Goal: Task Accomplishment & Management: Use online tool/utility

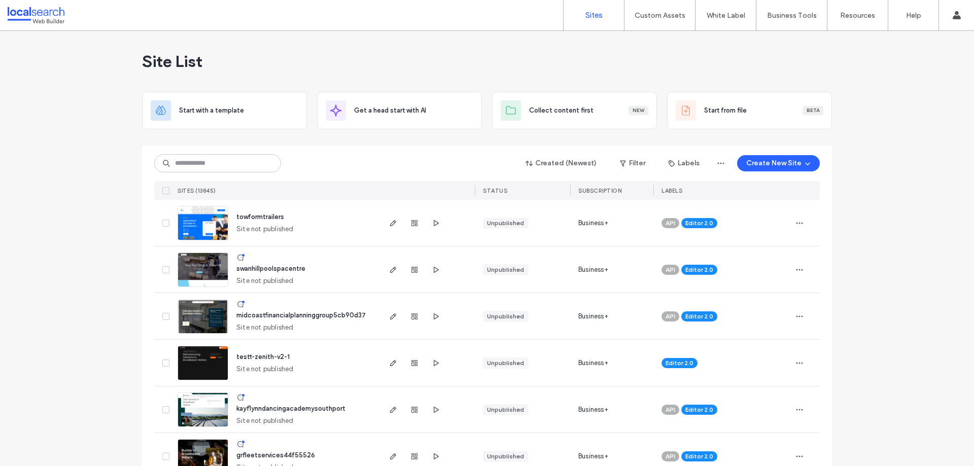
drag, startPoint x: 0, startPoint y: 0, endPoint x: 272, endPoint y: 50, distance: 276.9
click at [272, 50] on div "Site List" at bounding box center [487, 61] width 690 height 61
drag, startPoint x: 451, startPoint y: 1, endPoint x: 257, endPoint y: 74, distance: 207.1
click at [257, 73] on div "Site List" at bounding box center [487, 61] width 690 height 61
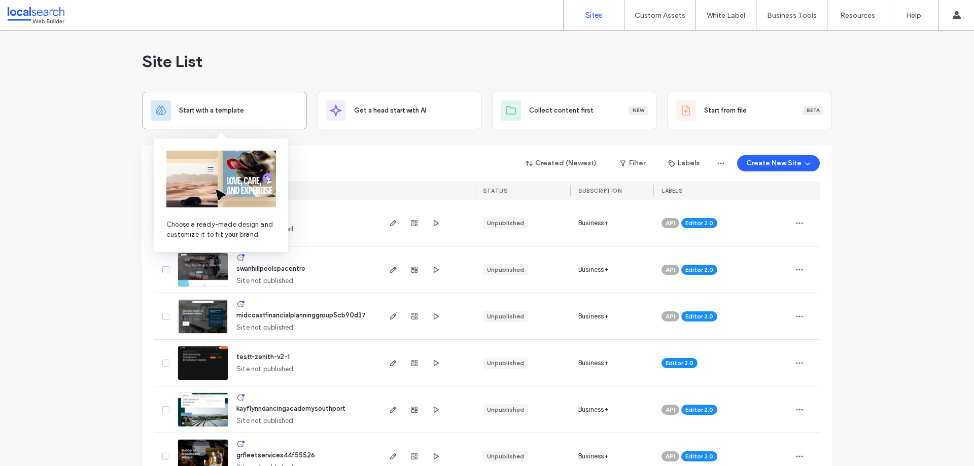
click at [235, 112] on span "Start with a template" at bounding box center [211, 110] width 65 height 10
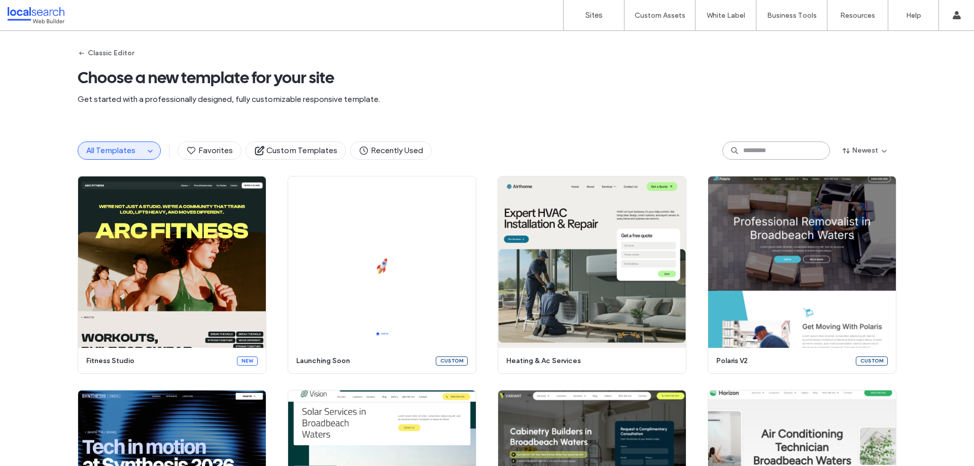
click at [742, 156] on input at bounding box center [776, 151] width 108 height 18
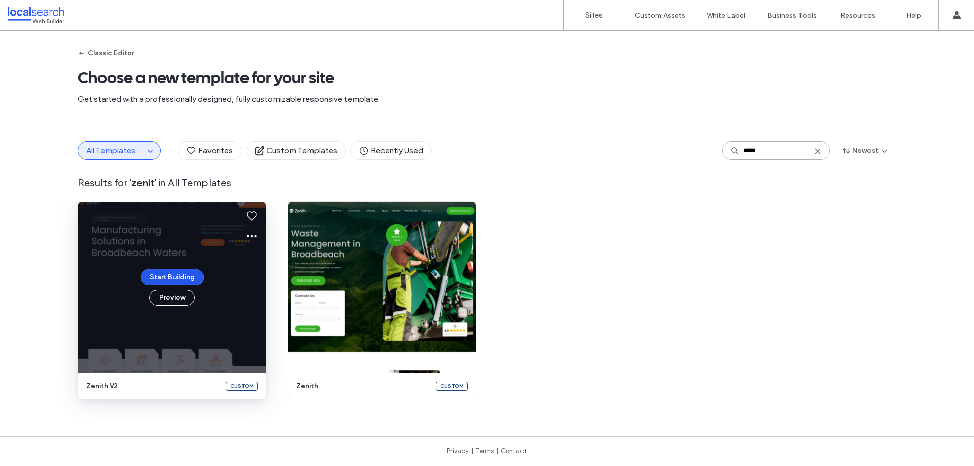
type input "*****"
click at [172, 277] on button "Start Building" at bounding box center [171, 277] width 63 height 16
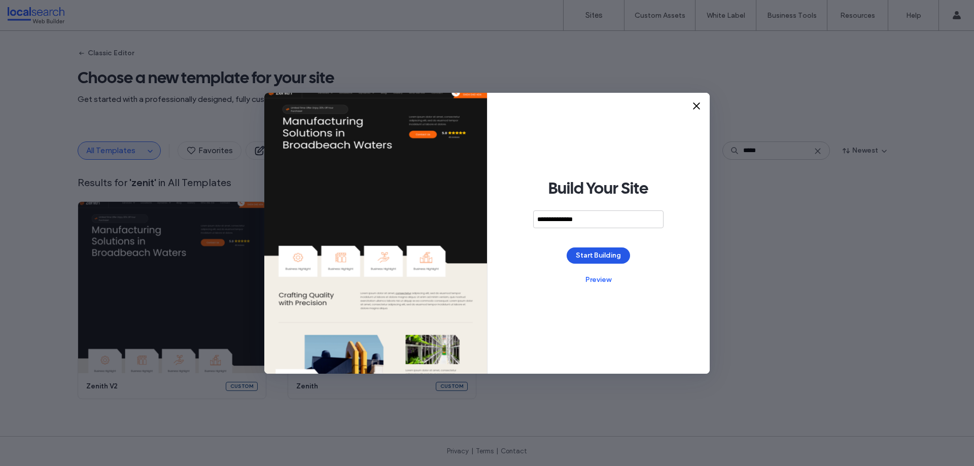
type input "**********"
click at [595, 252] on button "Start Building" at bounding box center [598, 256] width 63 height 16
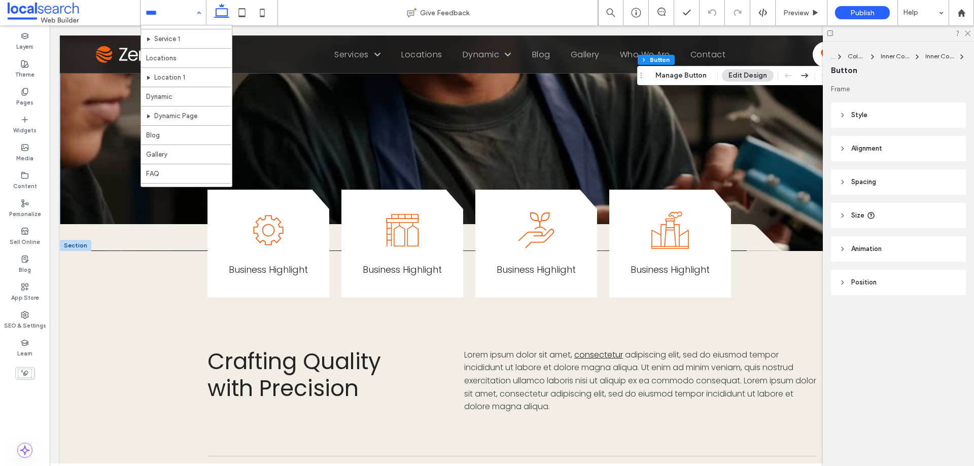
scroll to position [18, 0]
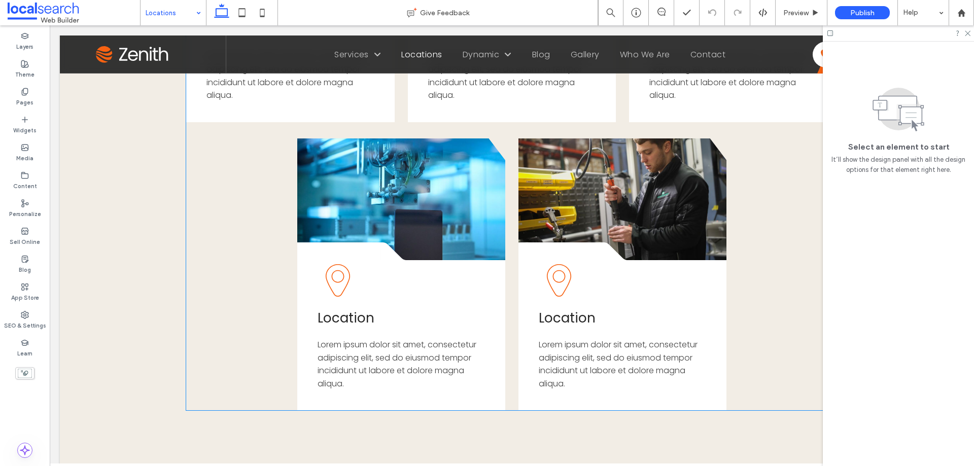
scroll to position [558, 0]
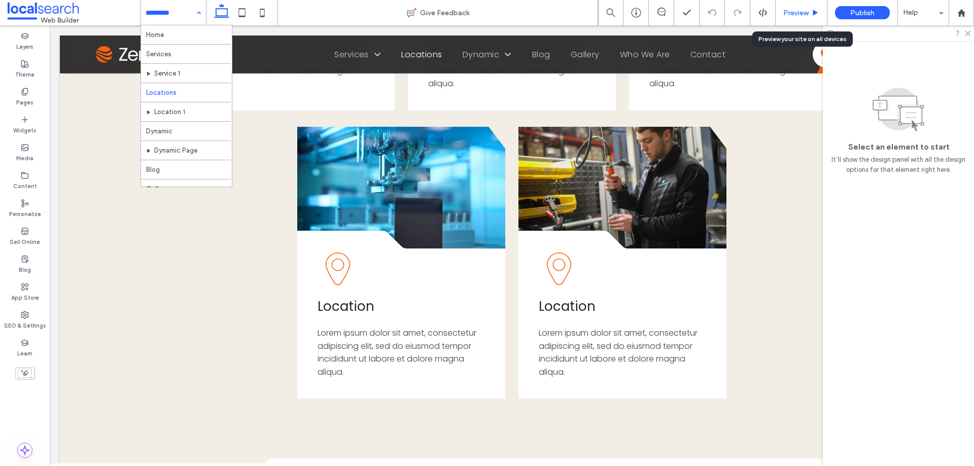
click at [791, 11] on span "Preview" at bounding box center [795, 13] width 25 height 9
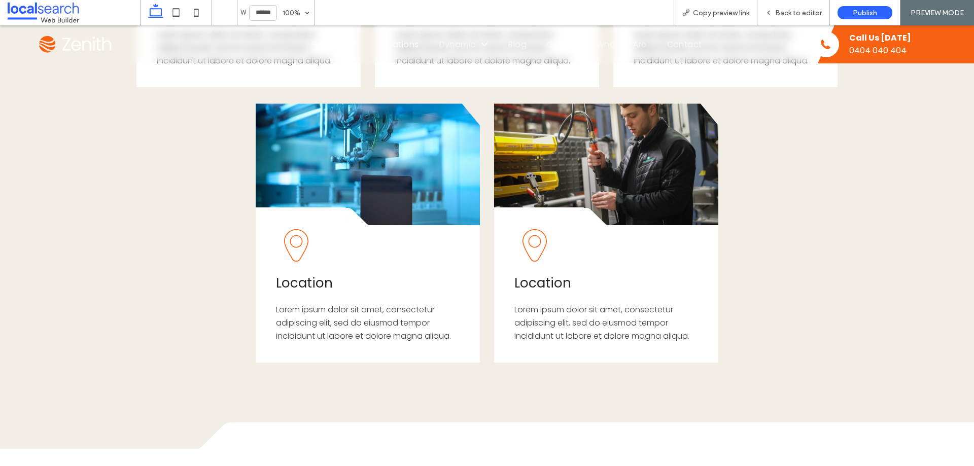
scroll to position [548, 0]
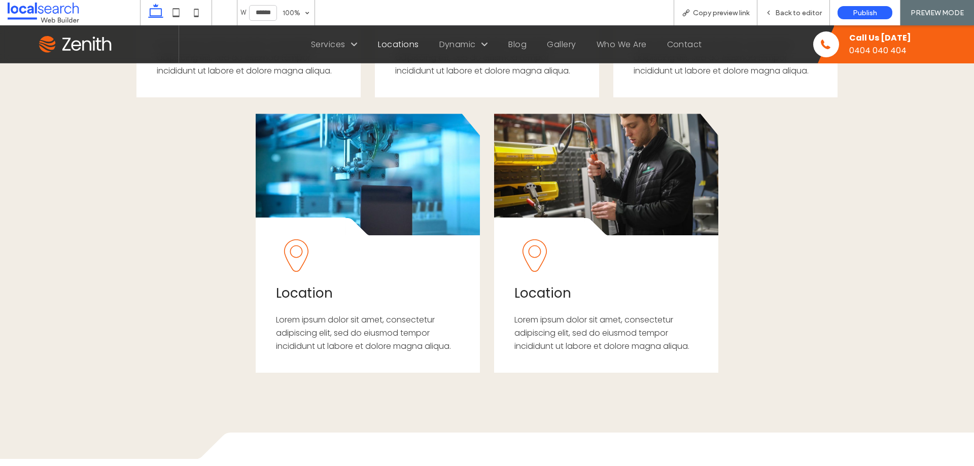
click at [83, 45] on img at bounding box center [76, 44] width 74 height 17
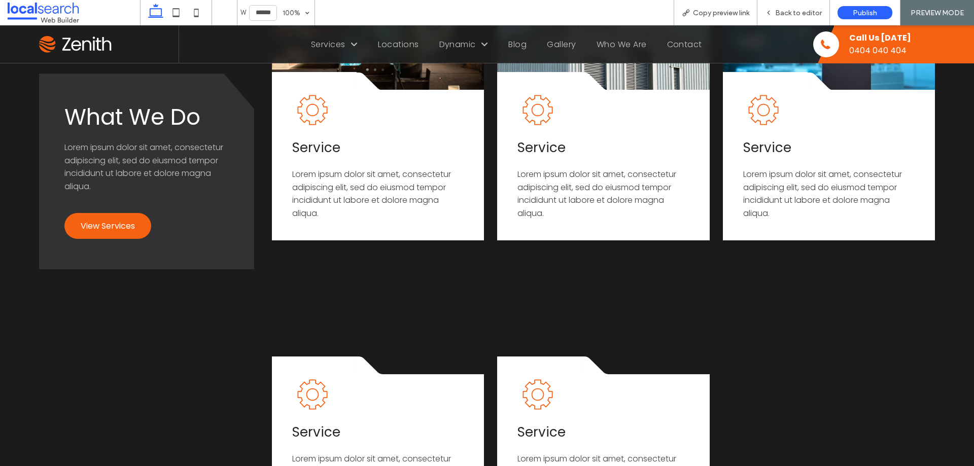
scroll to position [2571, 0]
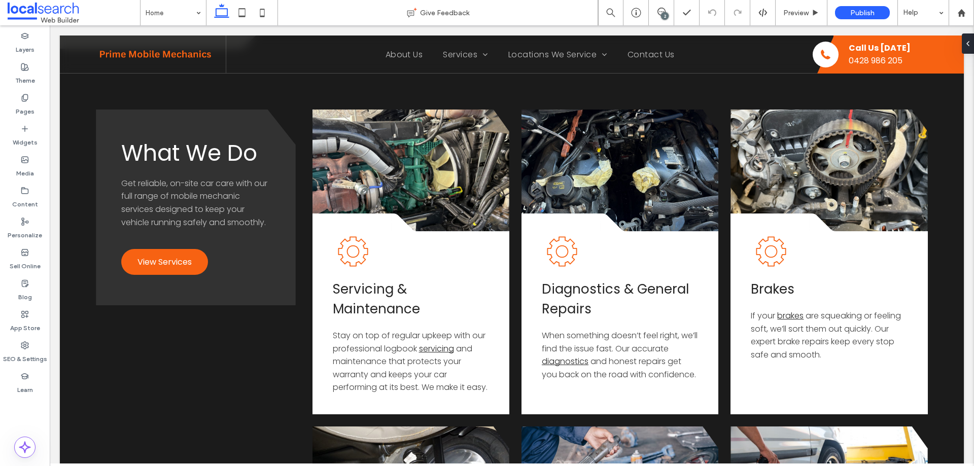
scroll to position [1069, 0]
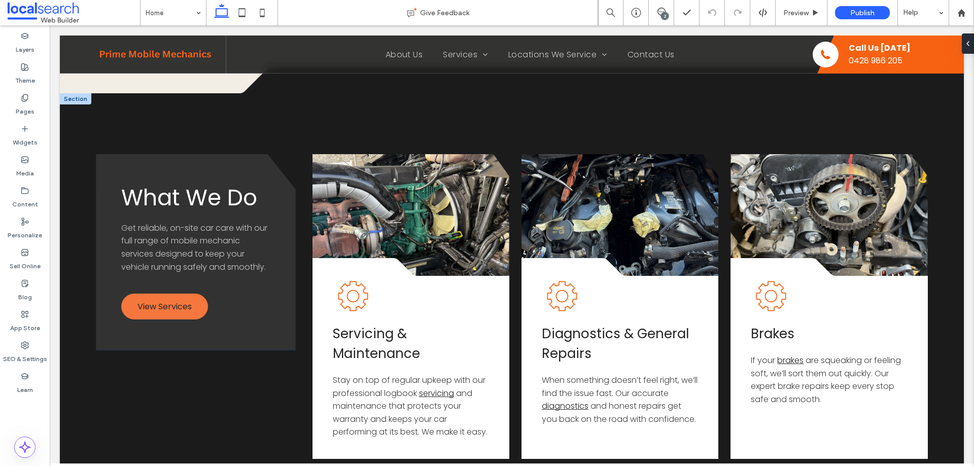
click at [175, 308] on span "View Services" at bounding box center [164, 306] width 54 height 13
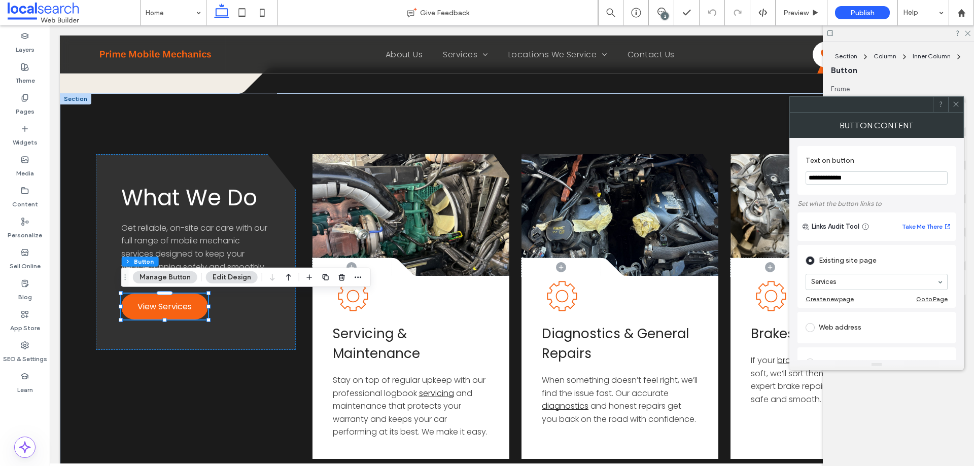
click at [956, 107] on icon at bounding box center [956, 104] width 8 height 8
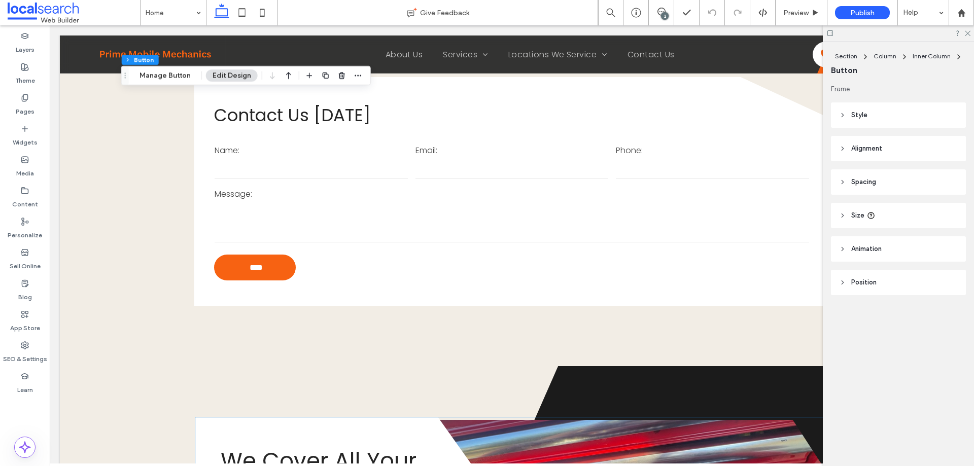
scroll to position [1829, 0]
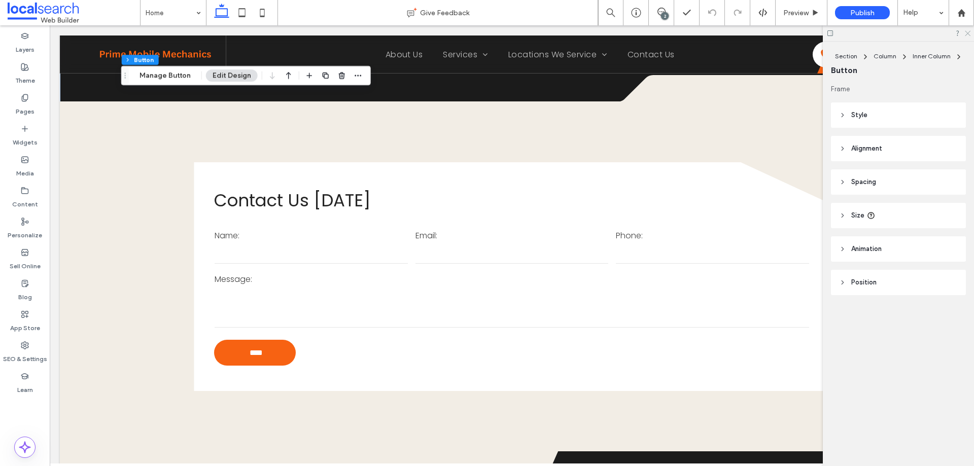
click at [969, 36] on icon at bounding box center [967, 32] width 7 height 7
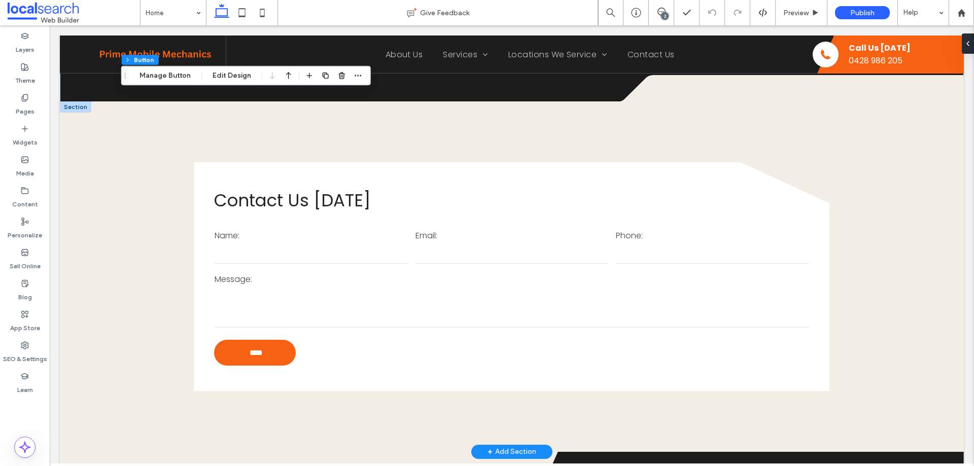
click at [434, 286] on label "Message:" at bounding box center [512, 279] width 594 height 13
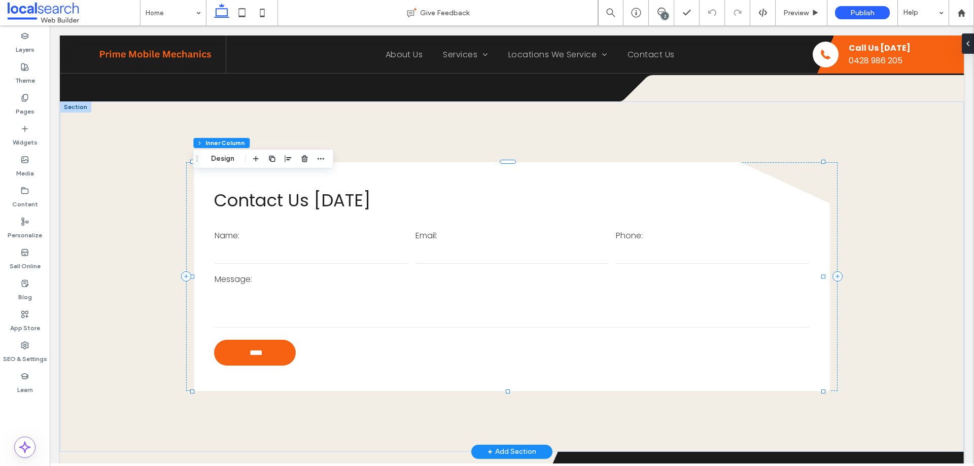
click at [434, 286] on label "Message:" at bounding box center [512, 279] width 594 height 13
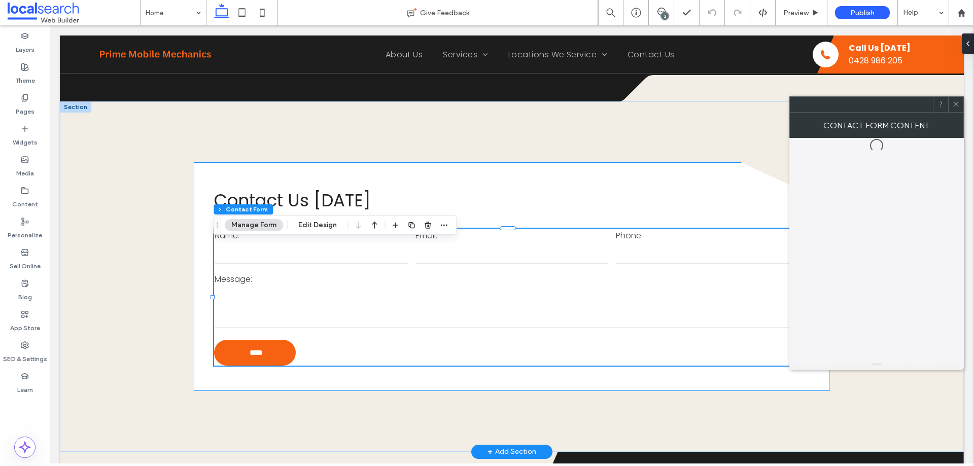
type input "*"
type input "***"
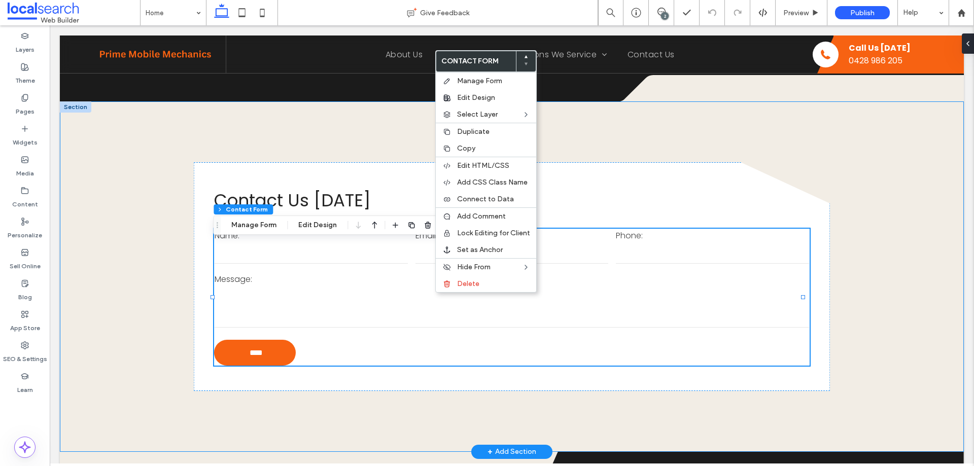
click at [847, 288] on div "Contact Us Today Name: Email: Phone: Message: **** Thank you for contacting us.…" at bounding box center [512, 276] width 904 height 350
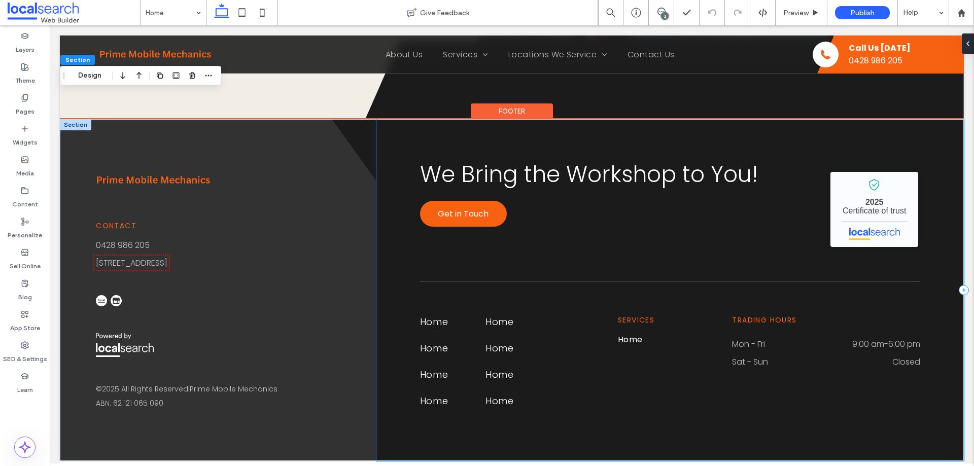
scroll to position [2613, 0]
click at [480, 325] on div "Home Home Home Home Home Home Home Home" at bounding box center [514, 367] width 188 height 105
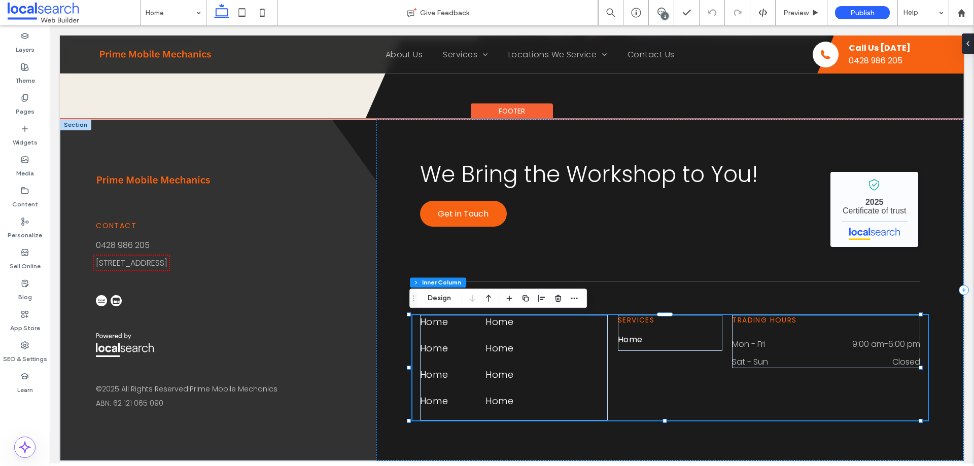
click at [480, 325] on div "Home Home Home Home Home Home Home Home" at bounding box center [514, 367] width 188 height 105
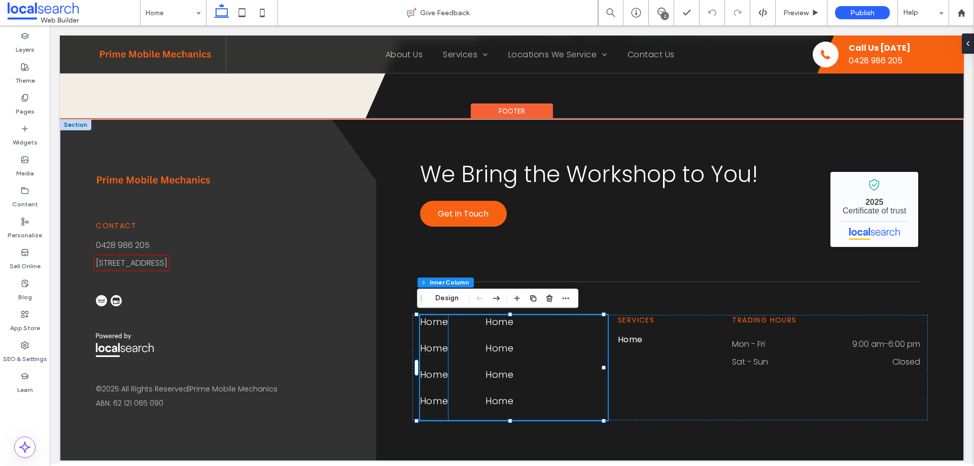
click at [435, 343] on span "Home" at bounding box center [434, 348] width 28 height 14
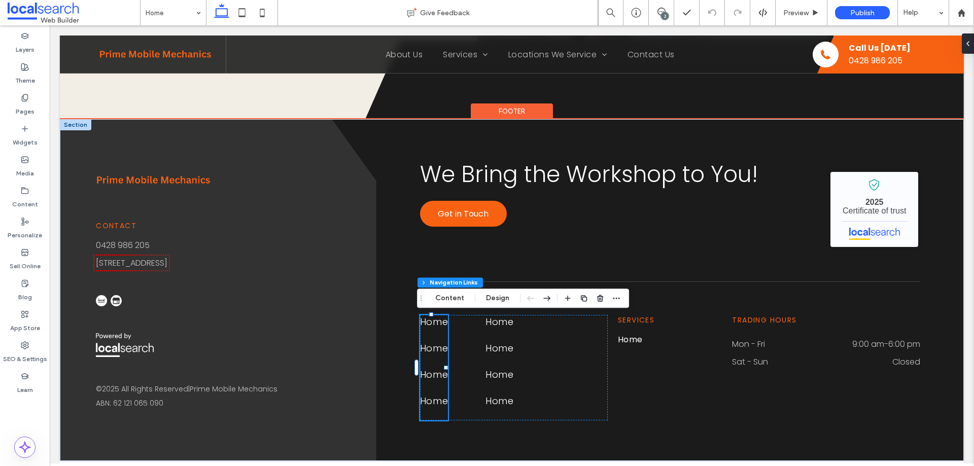
type input "***"
type input "****"
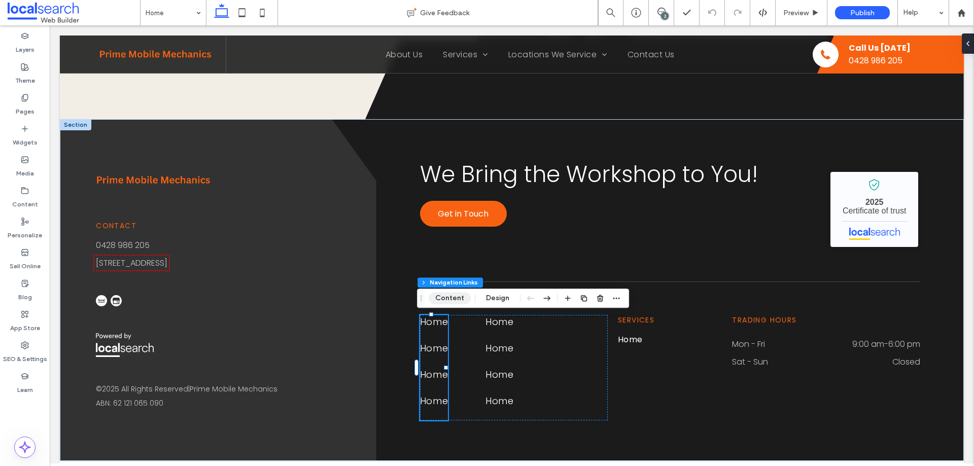
click at [461, 299] on button "Content" at bounding box center [450, 298] width 42 height 12
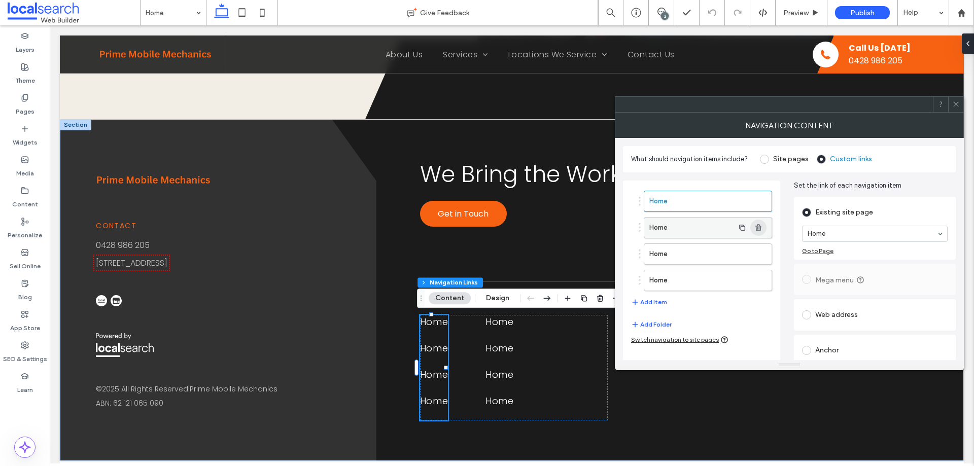
click at [758, 229] on icon "button" at bounding box center [758, 228] width 8 height 8
click at [693, 227] on label "Home" at bounding box center [691, 228] width 85 height 20
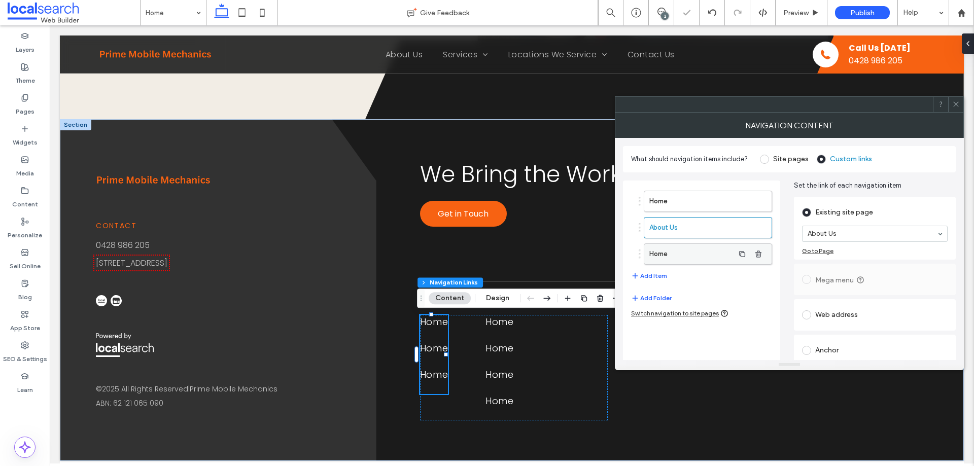
click at [684, 251] on label "Home" at bounding box center [691, 254] width 85 height 20
drag, startPoint x: 657, startPoint y: 274, endPoint x: 719, endPoint y: 259, distance: 63.6
click at [657, 274] on button "Add Item" at bounding box center [649, 276] width 36 height 12
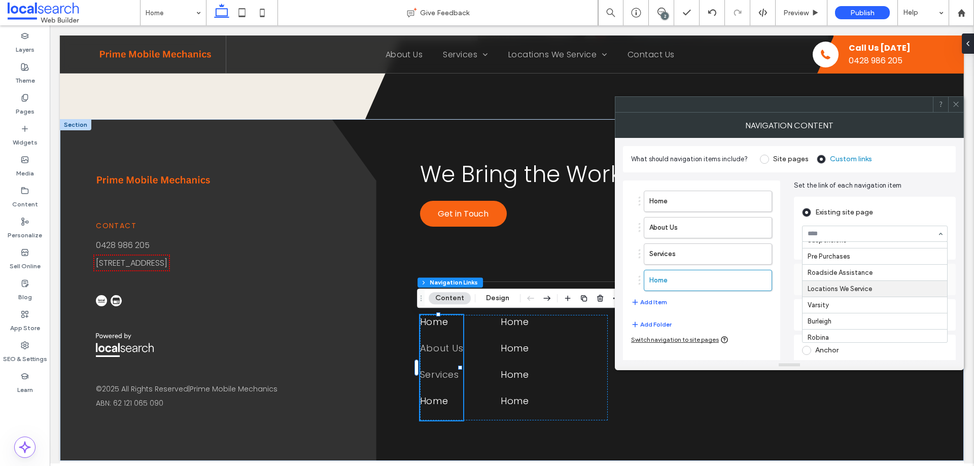
scroll to position [74, 0]
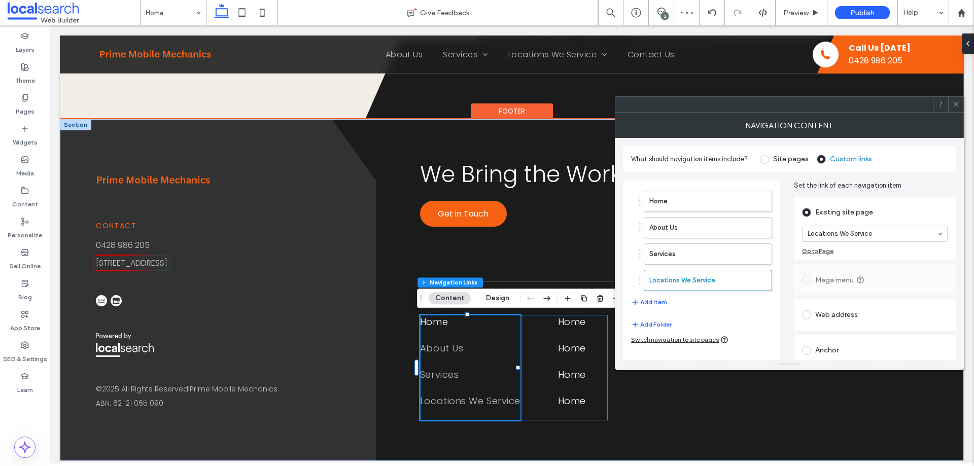
click at [541, 372] on div "Home About Us Services Locations We Service Home Home Home Home" at bounding box center [514, 367] width 188 height 105
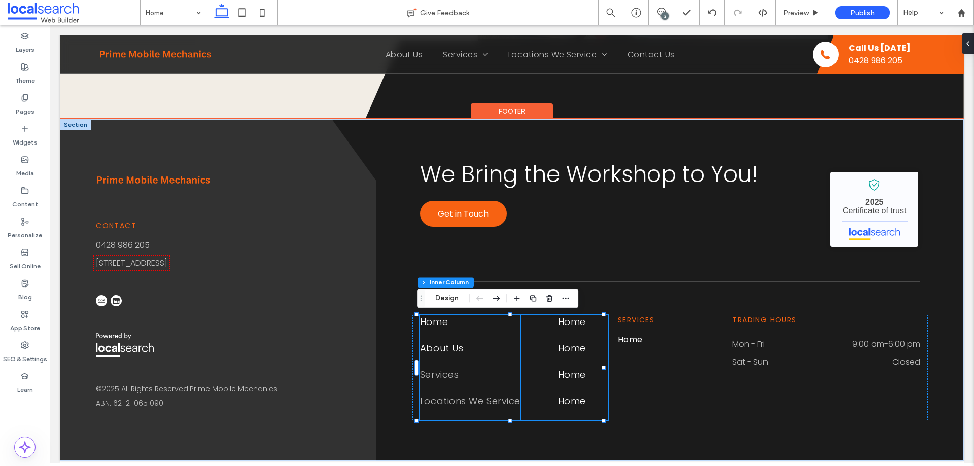
click at [452, 365] on link "About Us" at bounding box center [470, 354] width 100 height 26
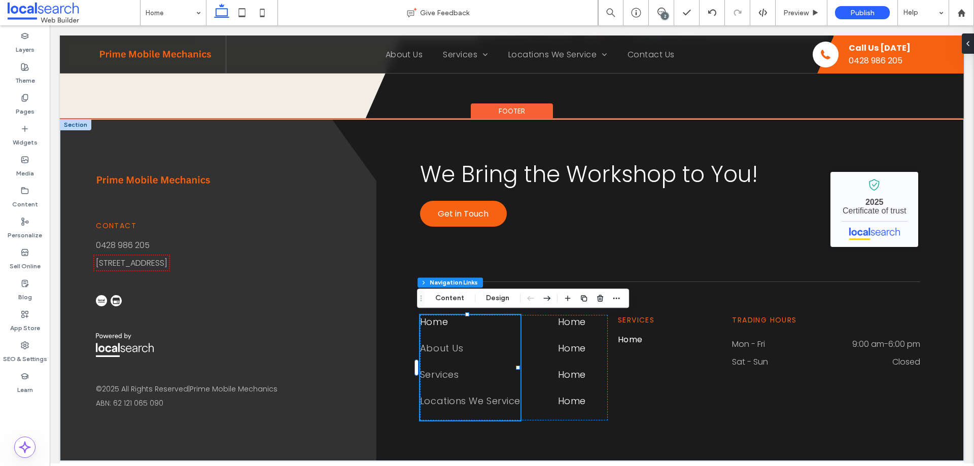
type input "***"
type input "****"
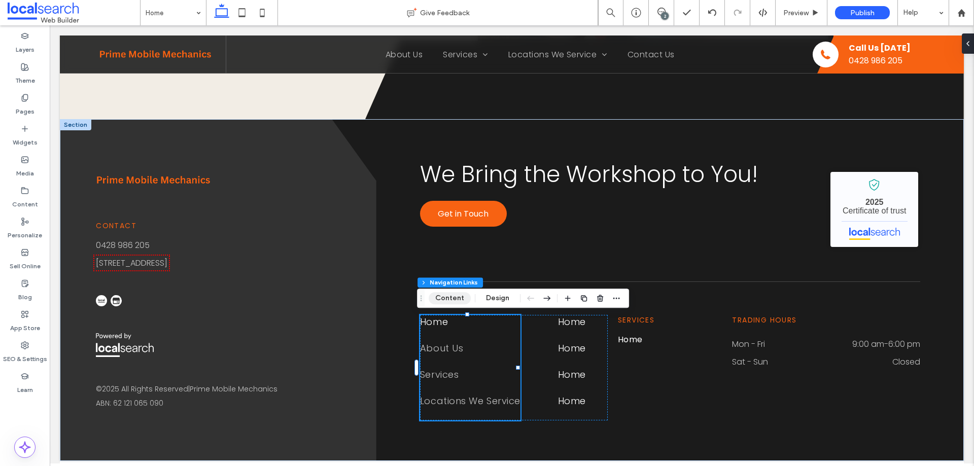
drag, startPoint x: 471, startPoint y: 298, endPoint x: 459, endPoint y: 297, distance: 12.3
click at [461, 297] on div "Footer Section Column Inner Column Inner Column Navigation Links Content Design" at bounding box center [523, 298] width 212 height 19
click at [459, 297] on button "Content" at bounding box center [450, 298] width 42 height 12
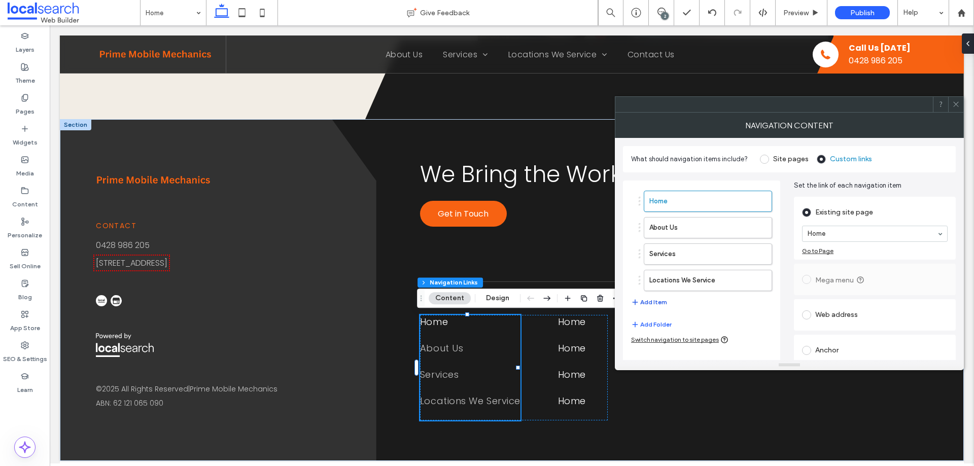
click at [646, 297] on button "Add Item" at bounding box center [649, 302] width 36 height 12
click at [686, 303] on label "Home" at bounding box center [691, 307] width 85 height 20
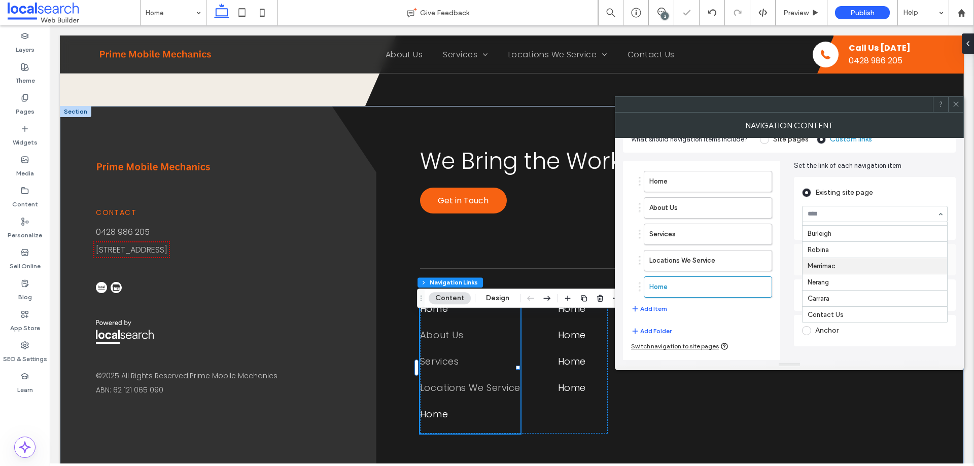
scroll to position [38, 0]
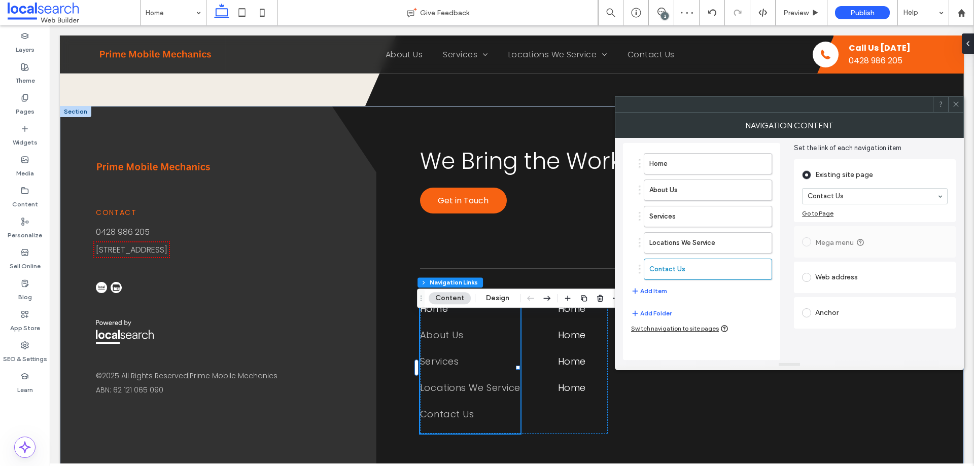
click at [754, 322] on div "Home About Us Services Locations We Service Contact Us Add Item Add Folder Swit…" at bounding box center [701, 251] width 157 height 217
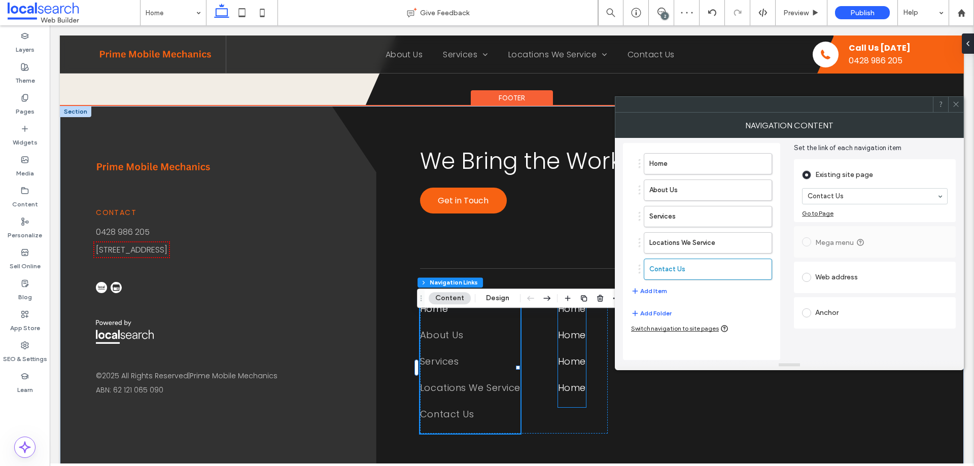
click at [575, 328] on link "Home" at bounding box center [572, 315] width 28 height 26
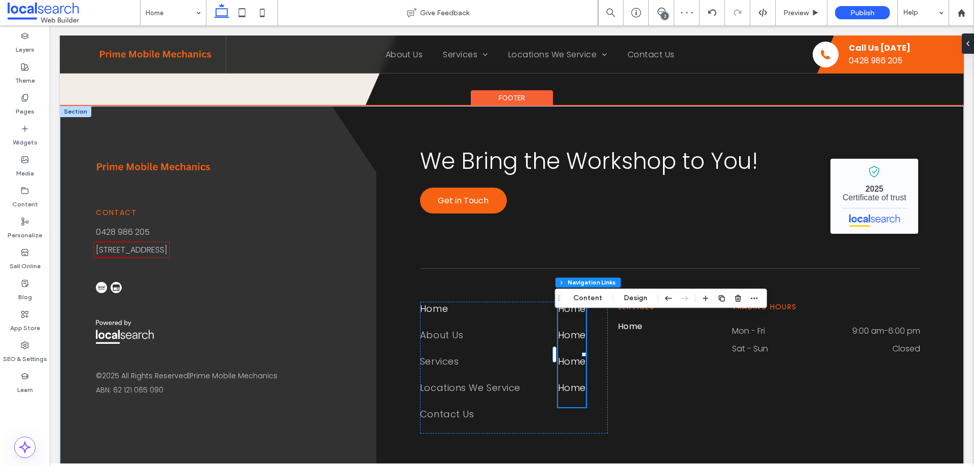
type input "***"
type input "****"
click at [465, 395] on span "Locations We Service" at bounding box center [470, 388] width 100 height 14
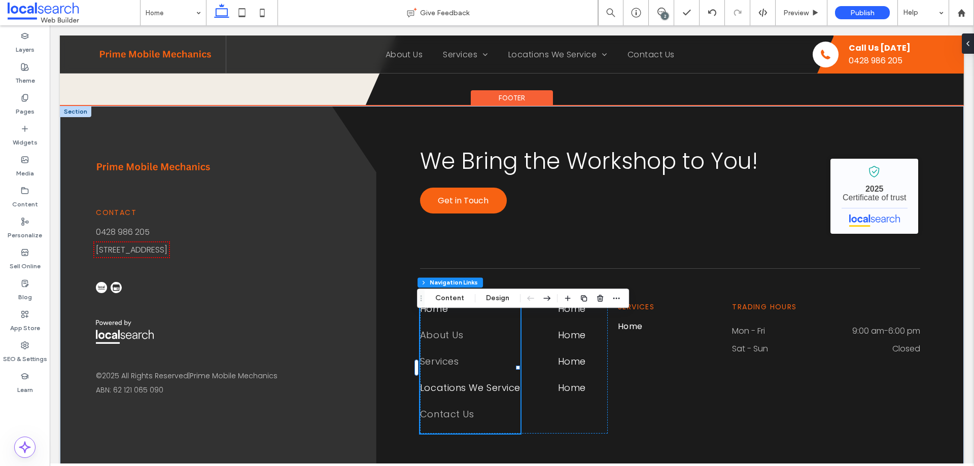
type input "***"
type input "****"
click at [465, 395] on span "Locations We Service" at bounding box center [470, 388] width 100 height 14
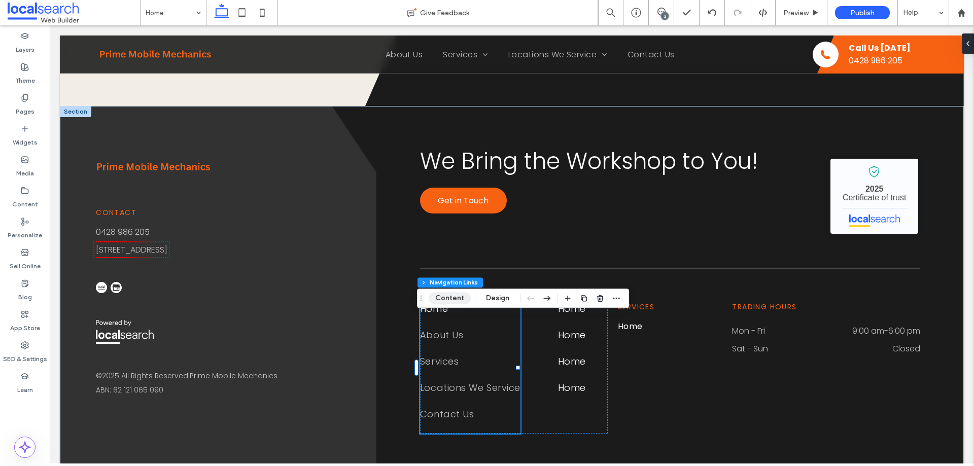
click at [450, 297] on button "Content" at bounding box center [450, 298] width 42 height 12
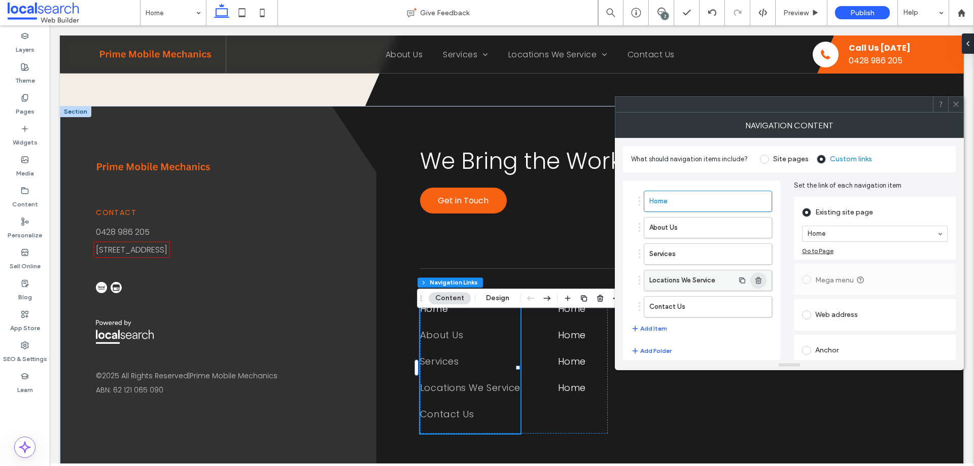
click at [758, 279] on icon "button" at bounding box center [758, 280] width 8 height 8
click at [759, 280] on use "button" at bounding box center [758, 280] width 6 height 7
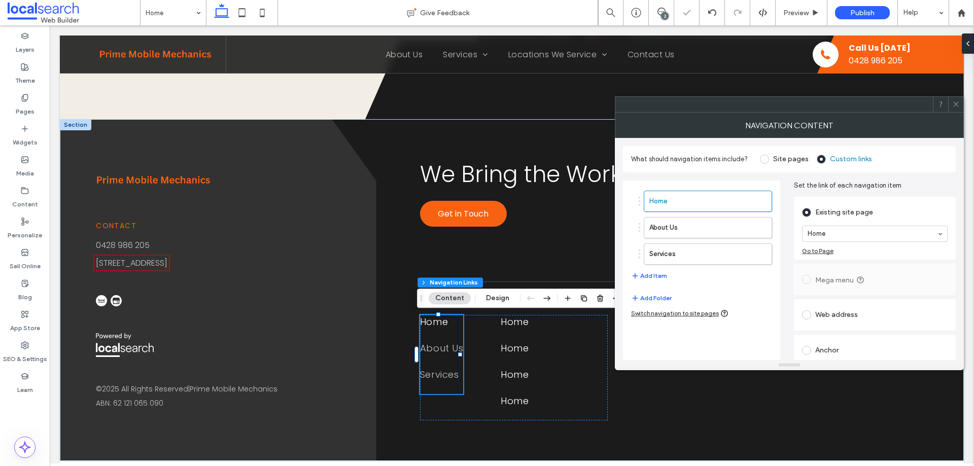
click at [953, 104] on icon at bounding box center [956, 104] width 8 height 8
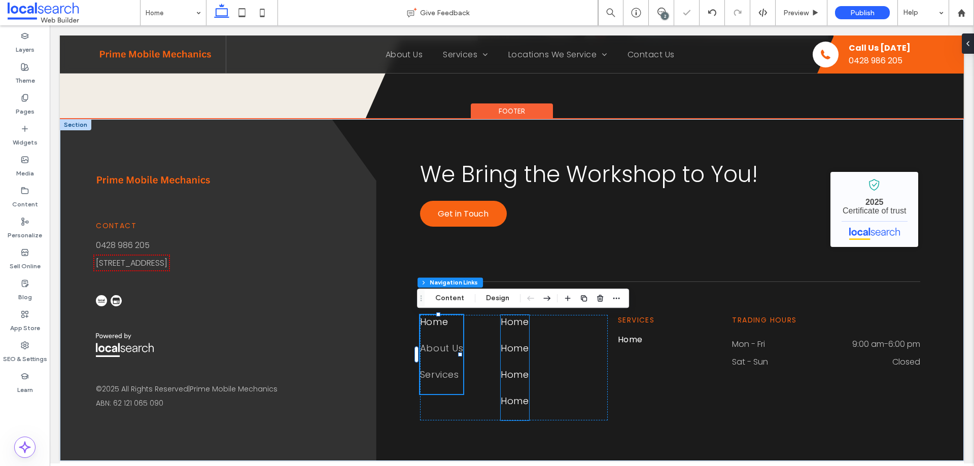
click at [513, 349] on span "Home" at bounding box center [515, 348] width 28 height 14
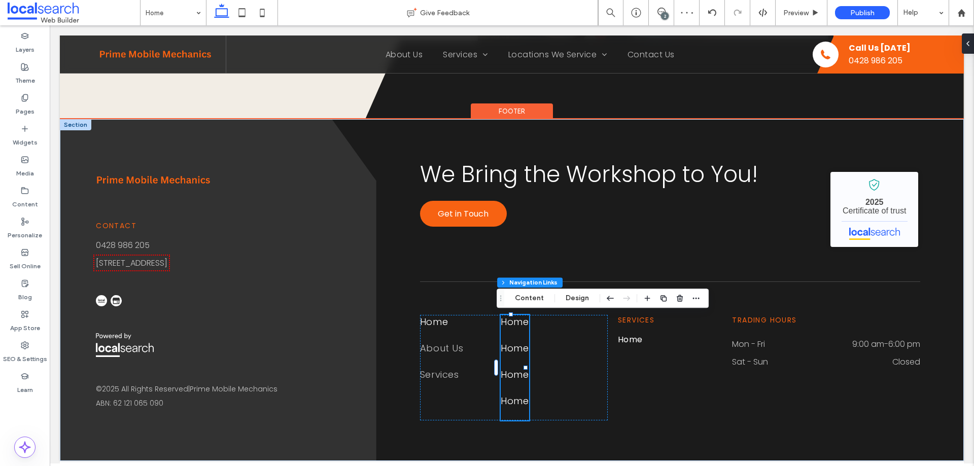
type input "***"
type input "****"
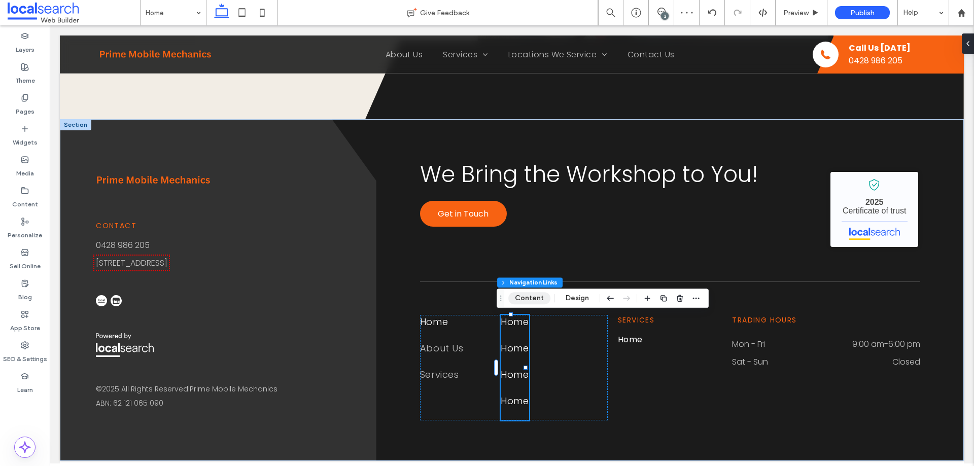
drag, startPoint x: 579, startPoint y: 299, endPoint x: 522, endPoint y: 299, distance: 57.3
click at [522, 299] on div "Footer Section Column Inner Column Inner Column Navigation Links Content Design" at bounding box center [603, 298] width 212 height 19
click at [522, 299] on button "Content" at bounding box center [529, 298] width 42 height 12
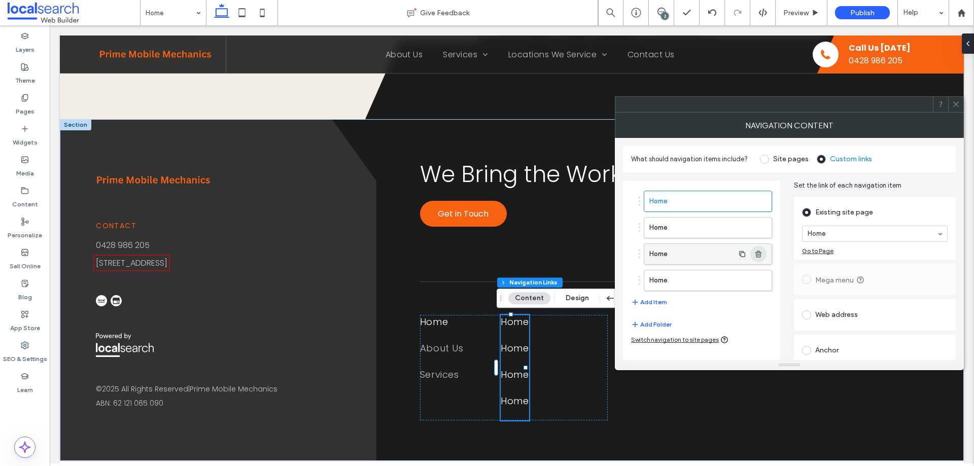
click at [758, 255] on icon "button" at bounding box center [758, 254] width 8 height 8
click at [758, 254] on icon "button" at bounding box center [758, 254] width 8 height 8
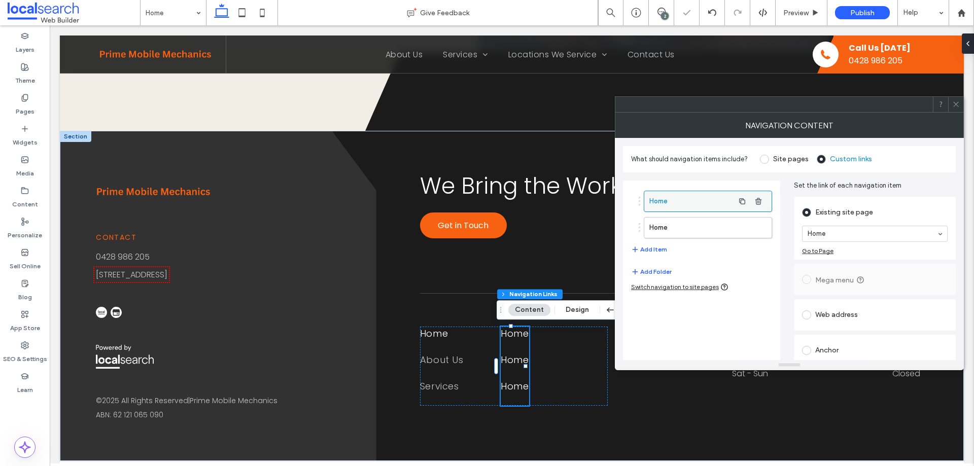
click at [708, 196] on label "Home" at bounding box center [691, 201] width 85 height 20
drag, startPoint x: 853, startPoint y: 230, endPoint x: 855, endPoint y: 240, distance: 10.3
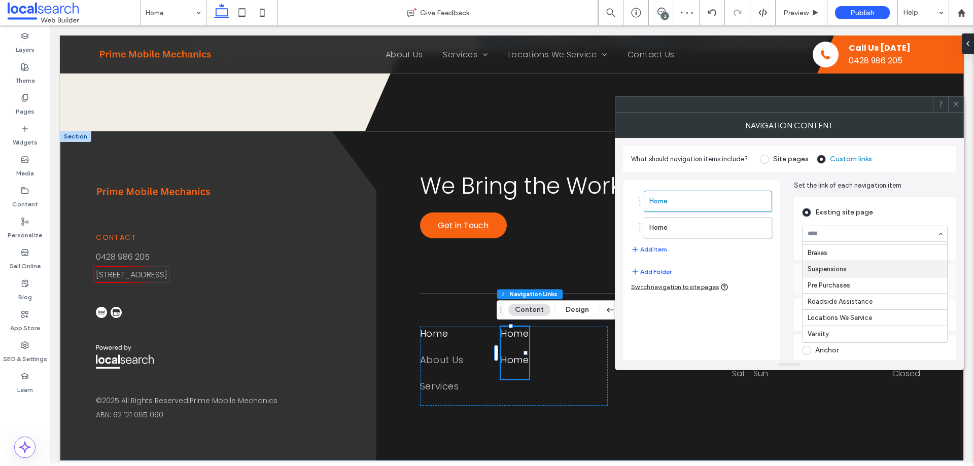
scroll to position [101, 0]
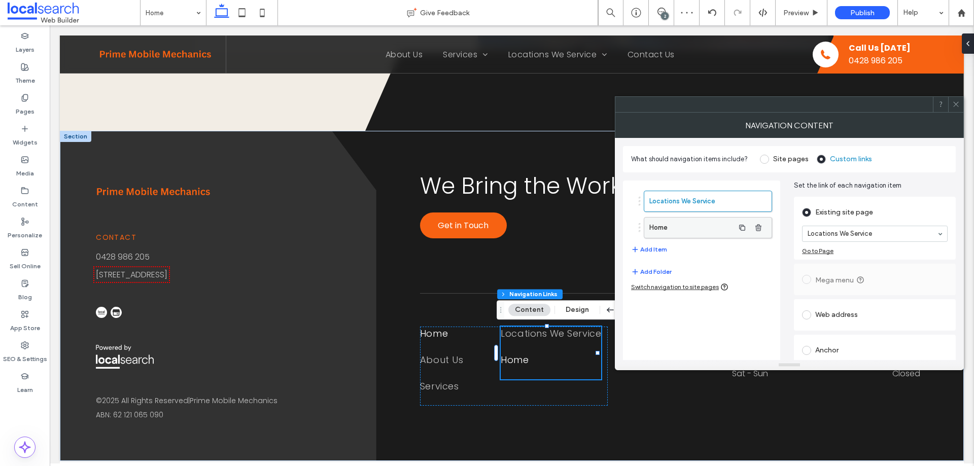
click at [701, 235] on label "Home" at bounding box center [691, 228] width 85 height 20
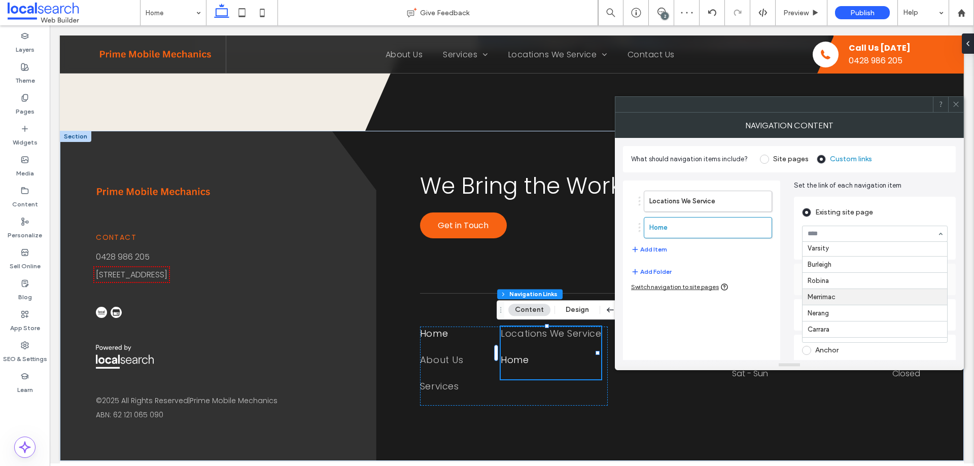
scroll to position [175, 0]
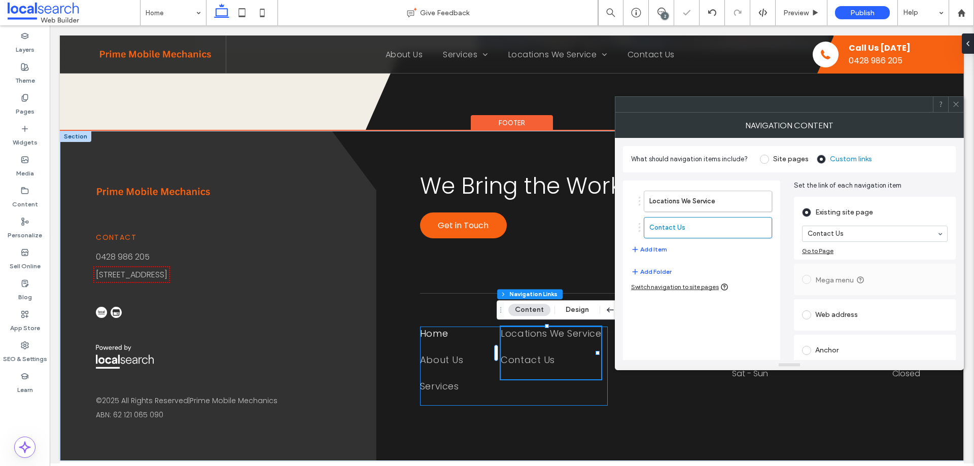
click at [555, 385] on div "Home About Us Services Locations We Service Contact Us" at bounding box center [514, 366] width 188 height 79
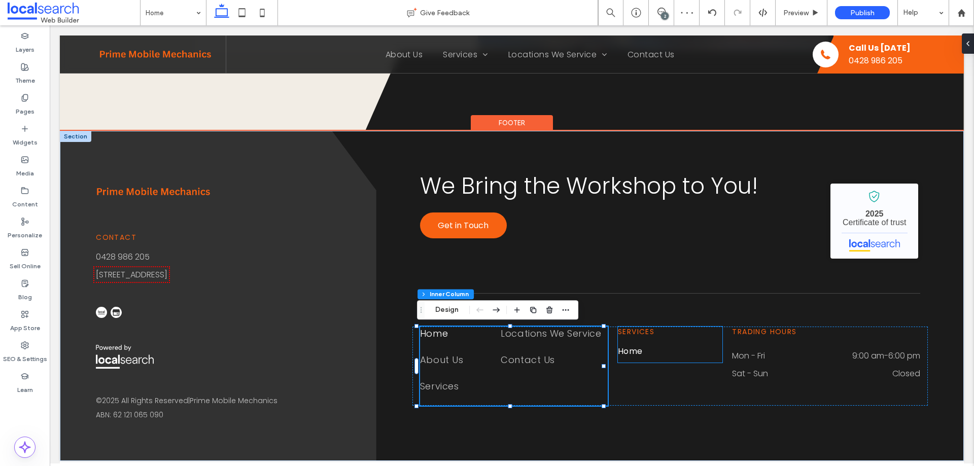
click at [632, 350] on span "Home" at bounding box center [630, 351] width 25 height 13
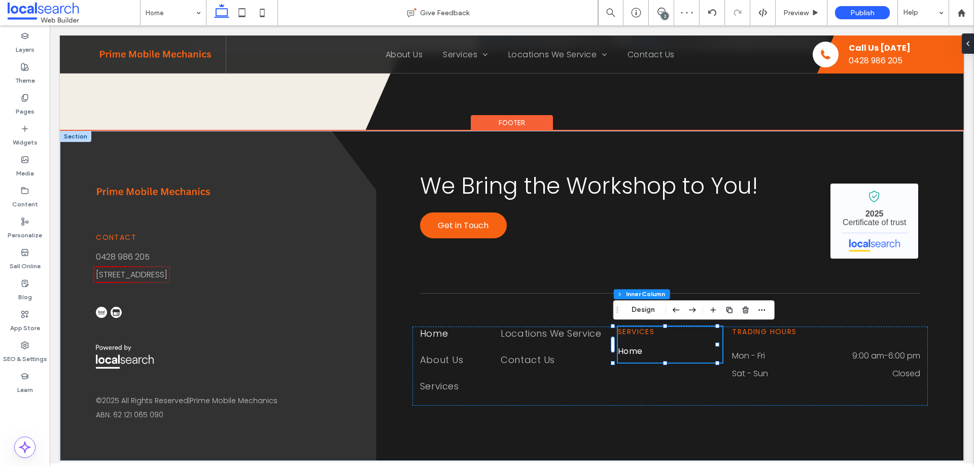
click at [632, 350] on span "Home" at bounding box center [630, 351] width 25 height 13
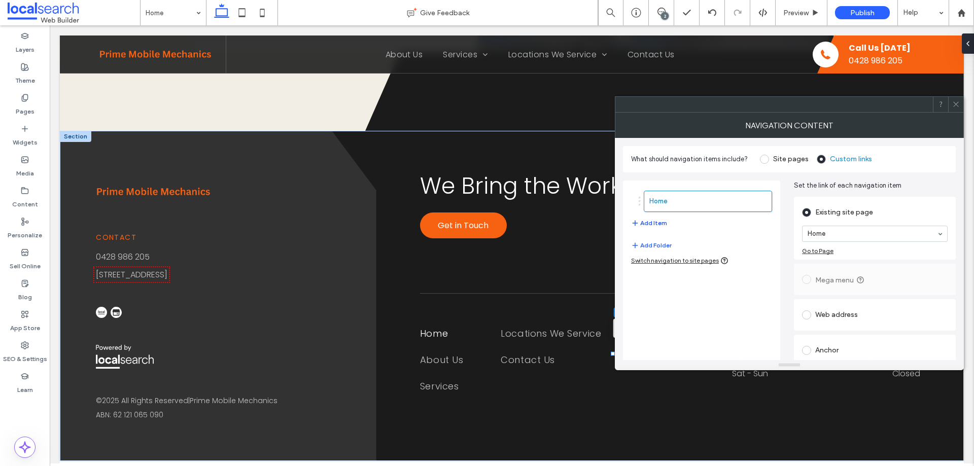
click at [663, 225] on button "Add Item" at bounding box center [649, 223] width 36 height 12
click at [666, 248] on button "Add Item" at bounding box center [649, 249] width 36 height 12
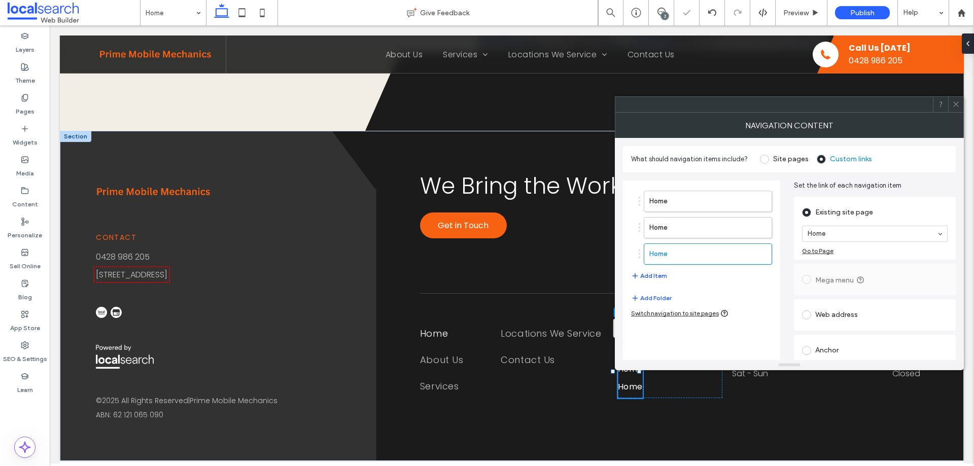
click at [658, 276] on button "Add Item" at bounding box center [649, 276] width 36 height 12
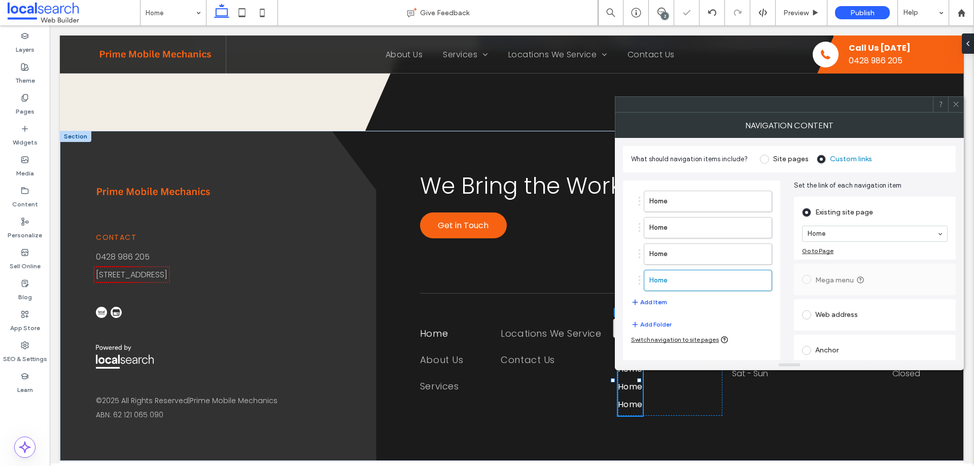
click at [651, 302] on button "Add Item" at bounding box center [649, 302] width 36 height 12
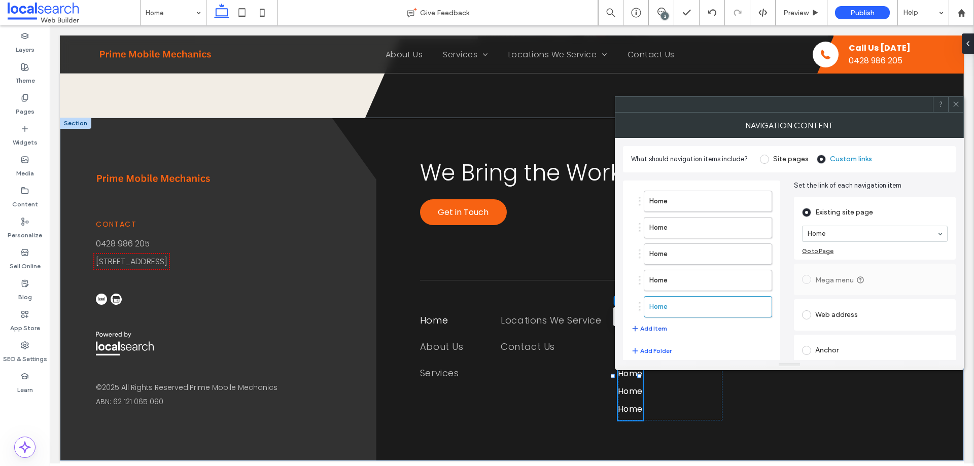
click at [657, 327] on button "Add Item" at bounding box center [649, 329] width 36 height 12
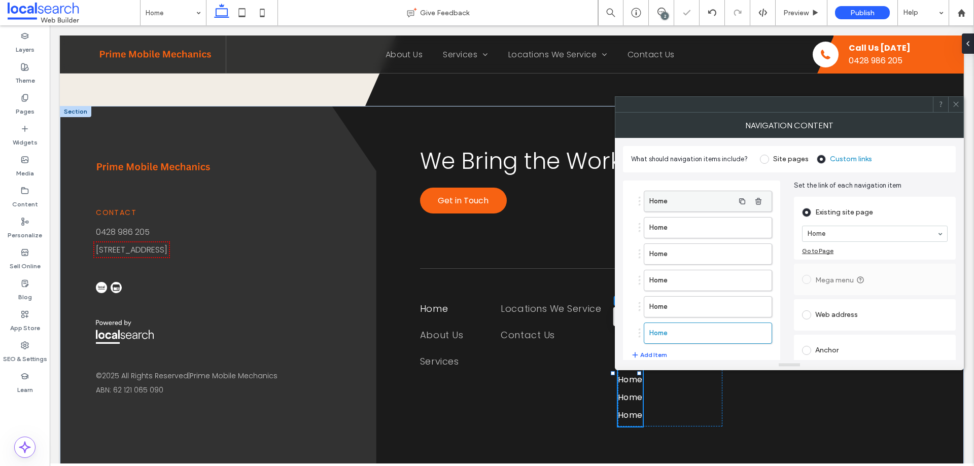
click at [706, 196] on label "Home" at bounding box center [691, 201] width 85 height 20
click at [699, 227] on label "Home" at bounding box center [691, 228] width 85 height 20
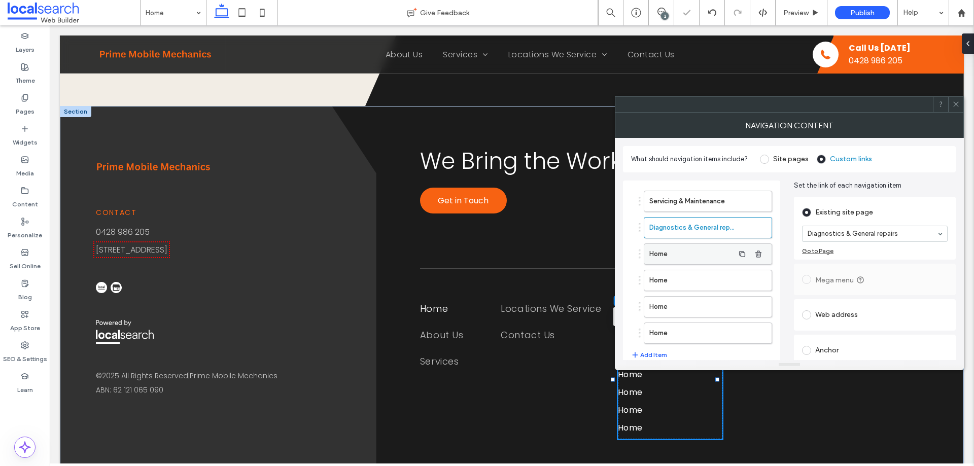
click at [677, 252] on label "Home" at bounding box center [691, 254] width 85 height 20
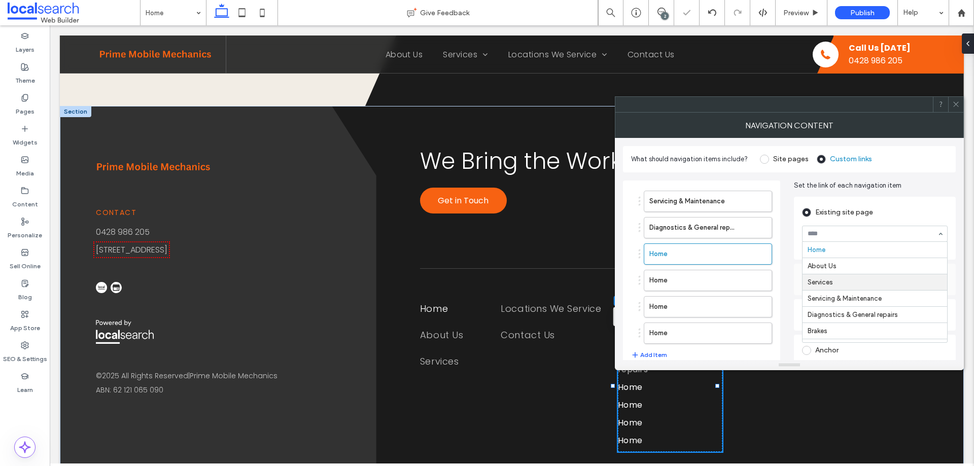
scroll to position [51, 0]
click at [686, 280] on label "Home" at bounding box center [691, 280] width 85 height 20
click at [676, 292] on ol "Servicing & Maintenance Diagnostics & General repairs Brakes Suspensions Home H…" at bounding box center [701, 267] width 141 height 153
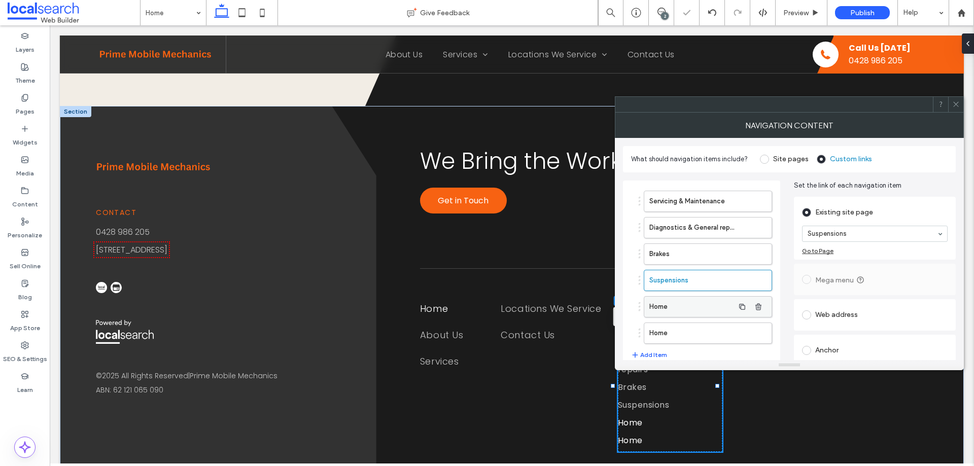
click at [676, 297] on label "Home" at bounding box center [691, 307] width 85 height 20
click at [683, 336] on label "Home" at bounding box center [691, 333] width 85 height 20
click at [957, 107] on icon at bounding box center [956, 104] width 8 height 8
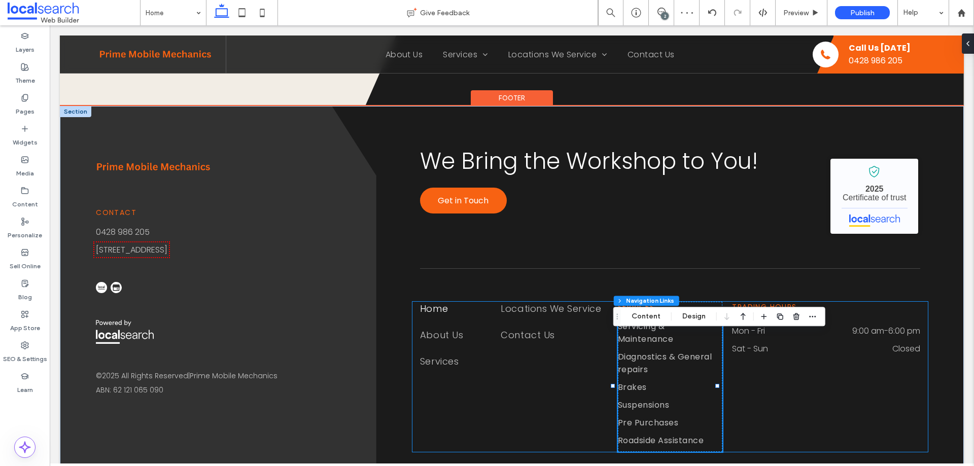
click at [780, 382] on div "Home About Us Services Locations We Service Contact Us Services Servicing & Mai…" at bounding box center [669, 377] width 515 height 150
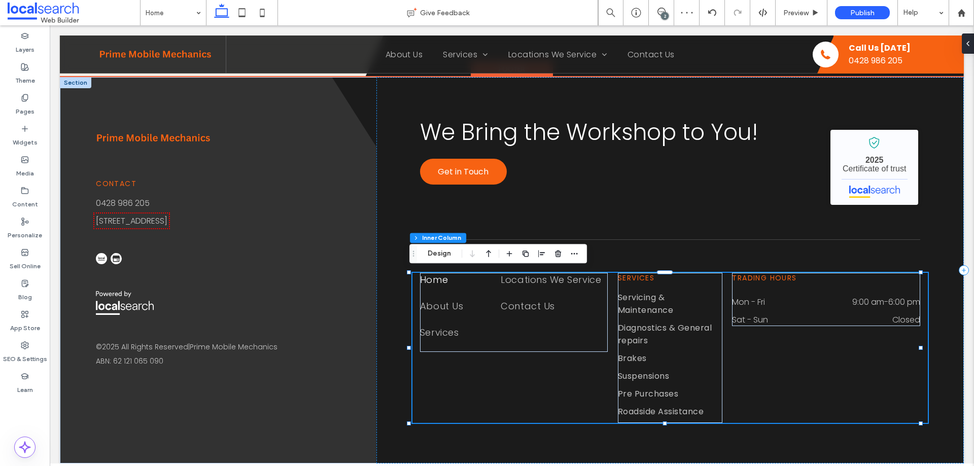
scroll to position [2658, 0]
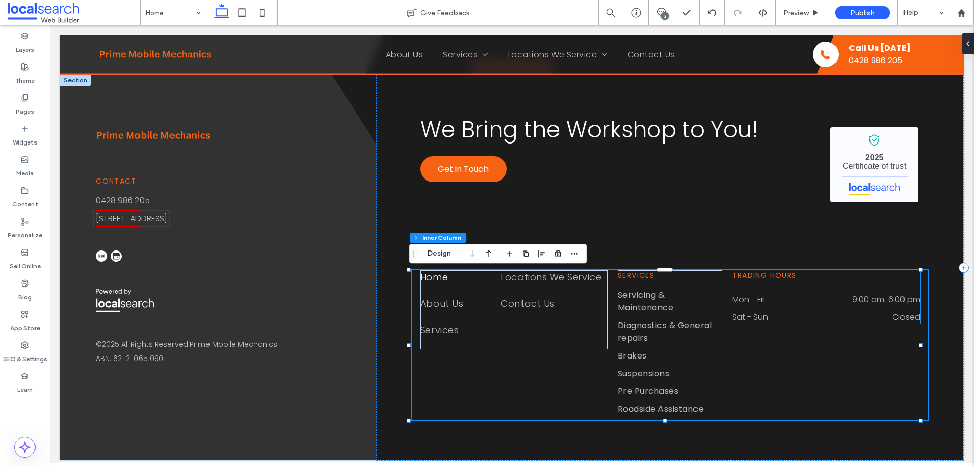
click at [843, 308] on div "Mon - Fri 9:00 am - 6:00 pm" at bounding box center [826, 302] width 188 height 18
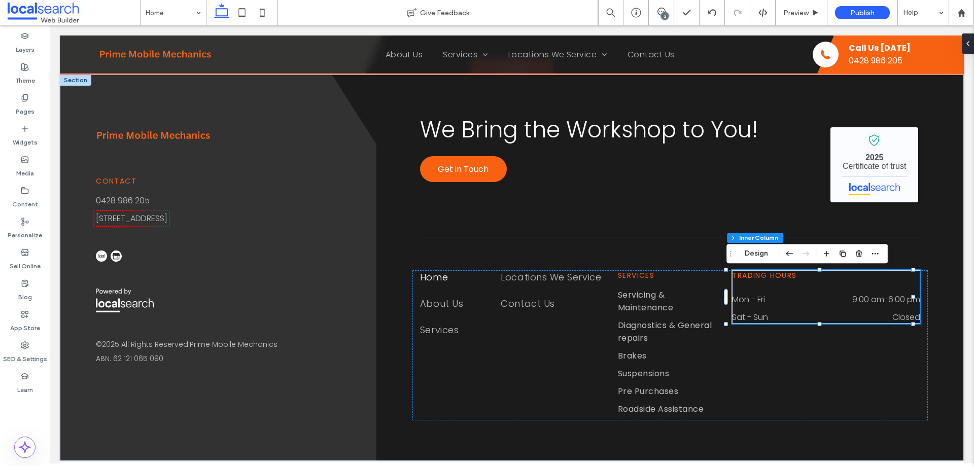
click at [843, 308] on div "Mon - Fri 9:00 am - 6:00 pm" at bounding box center [826, 302] width 188 height 18
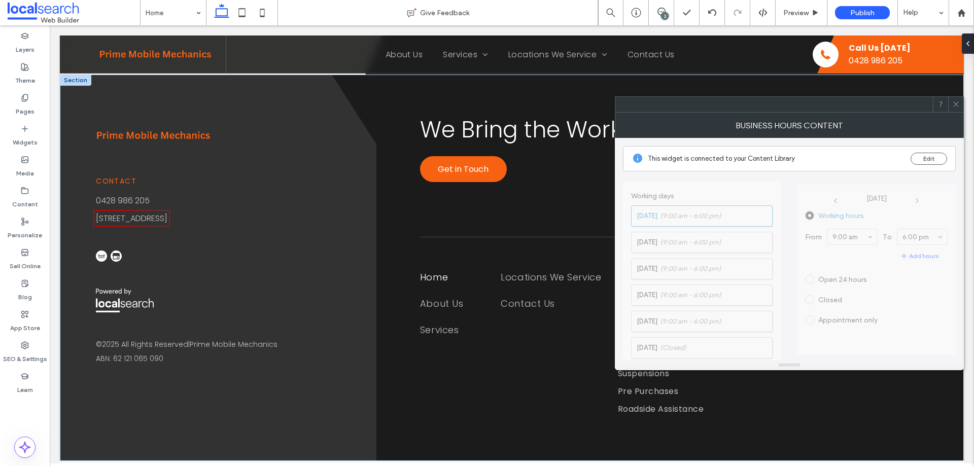
click at [955, 102] on icon at bounding box center [956, 104] width 8 height 8
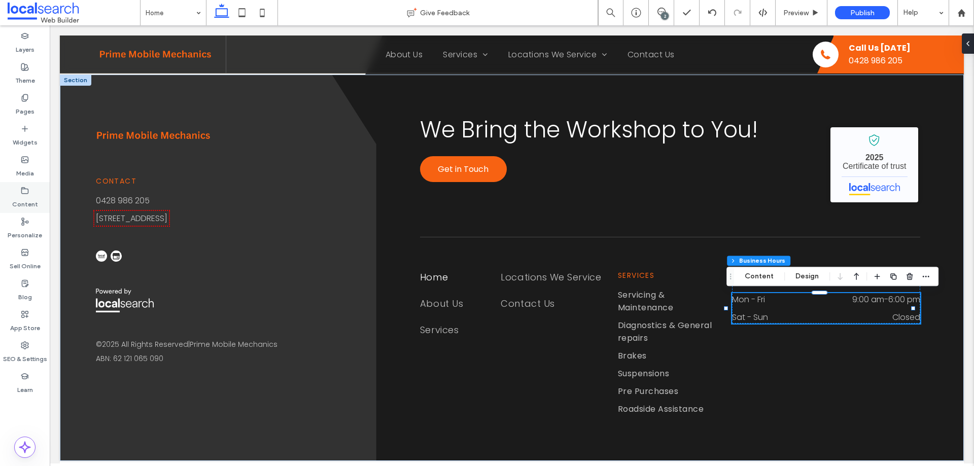
click at [28, 199] on label "Content" at bounding box center [25, 202] width 26 height 14
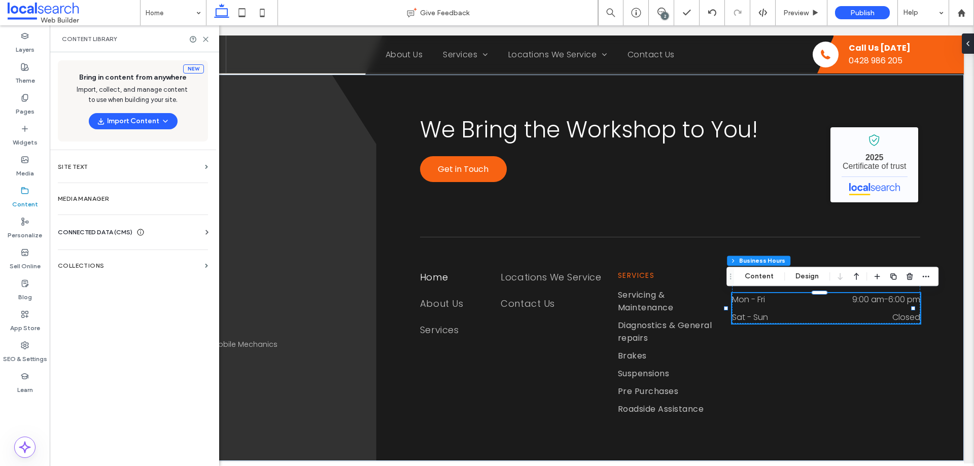
click at [166, 231] on div "CONNECTED DATA (CMS)" at bounding box center [135, 232] width 154 height 10
drag, startPoint x: 140, startPoint y: 260, endPoint x: 179, endPoint y: 260, distance: 39.1
click at [140, 260] on label "Business Info" at bounding box center [135, 257] width 138 height 7
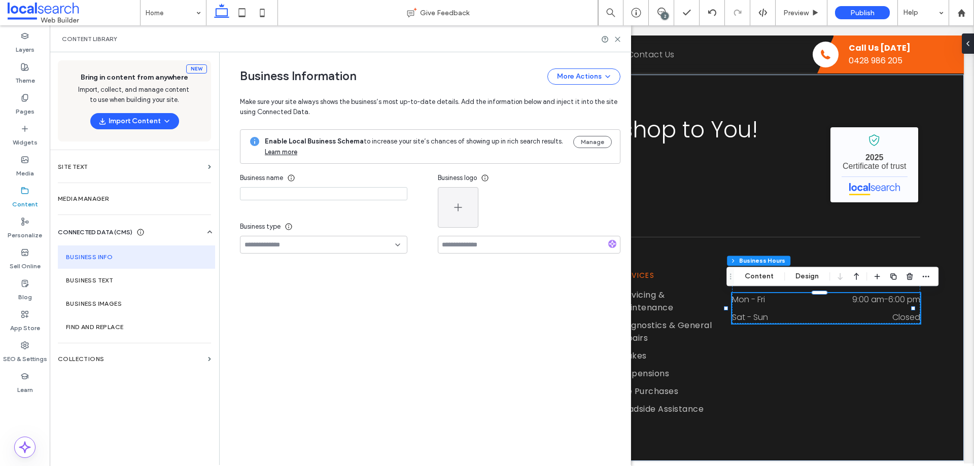
type input "**********"
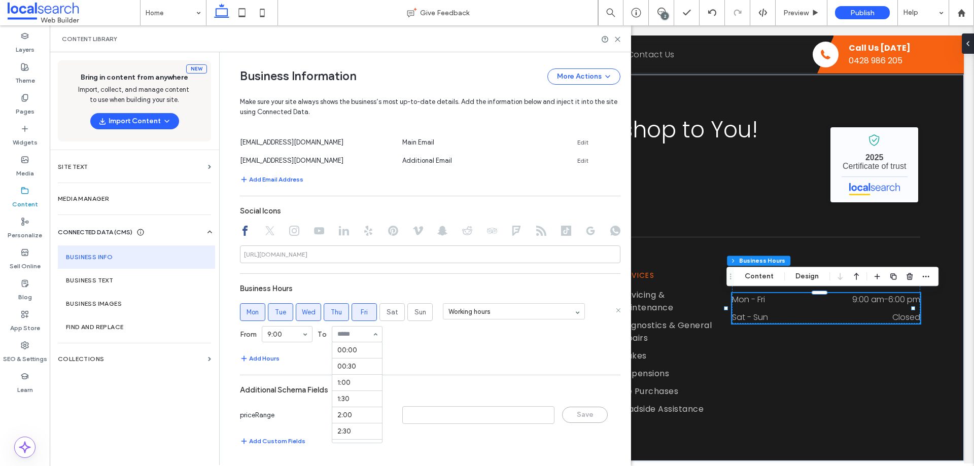
scroll to position [584, 0]
click at [348, 334] on input at bounding box center [354, 334] width 34 height 7
type input "**"
click at [436, 341] on div "From 9:00 To 17:00" at bounding box center [430, 334] width 380 height 26
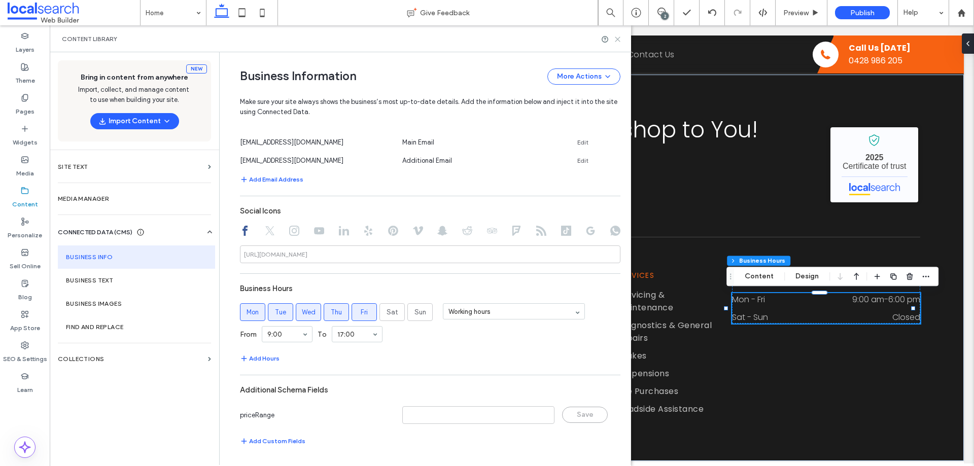
click at [616, 40] on icon at bounding box center [618, 40] width 8 height 8
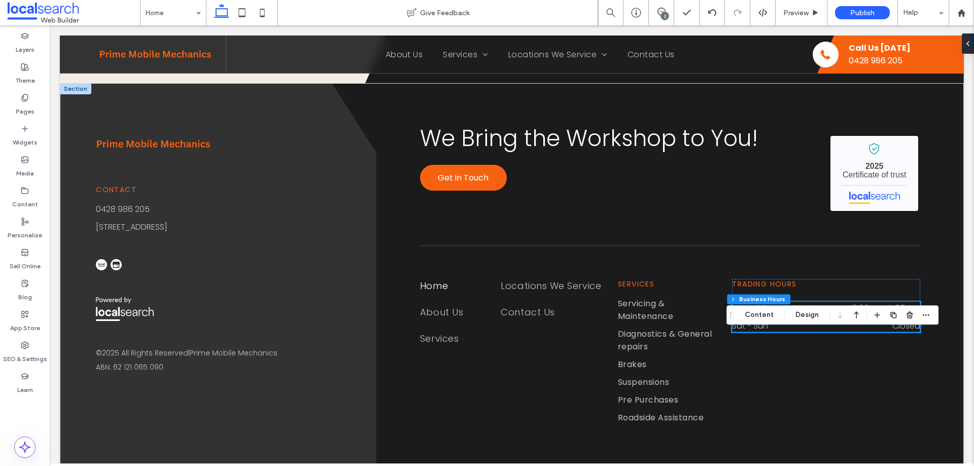
scroll to position [2636, 0]
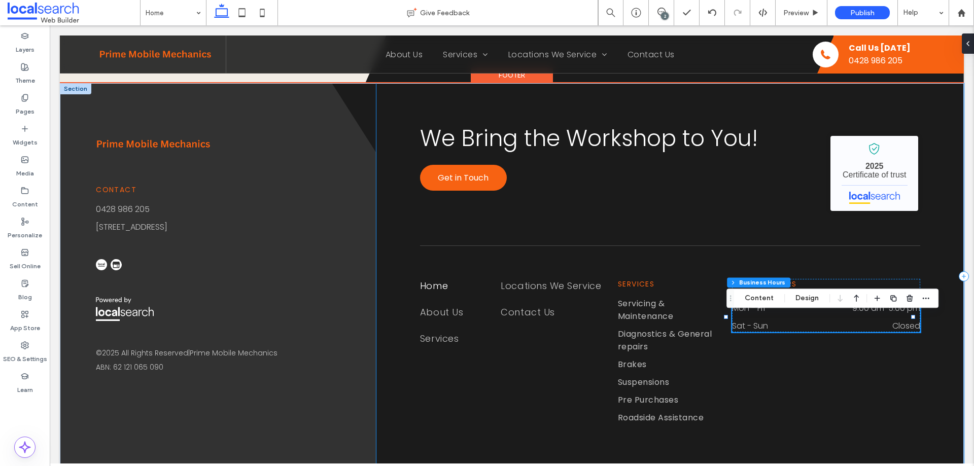
click at [935, 363] on div "We Bring the Workshop to You! Get in Touch Prime Mobile Mechanics - Localsearch…" at bounding box center [669, 276] width 587 height 386
